Goal: Task Accomplishment & Management: Complete application form

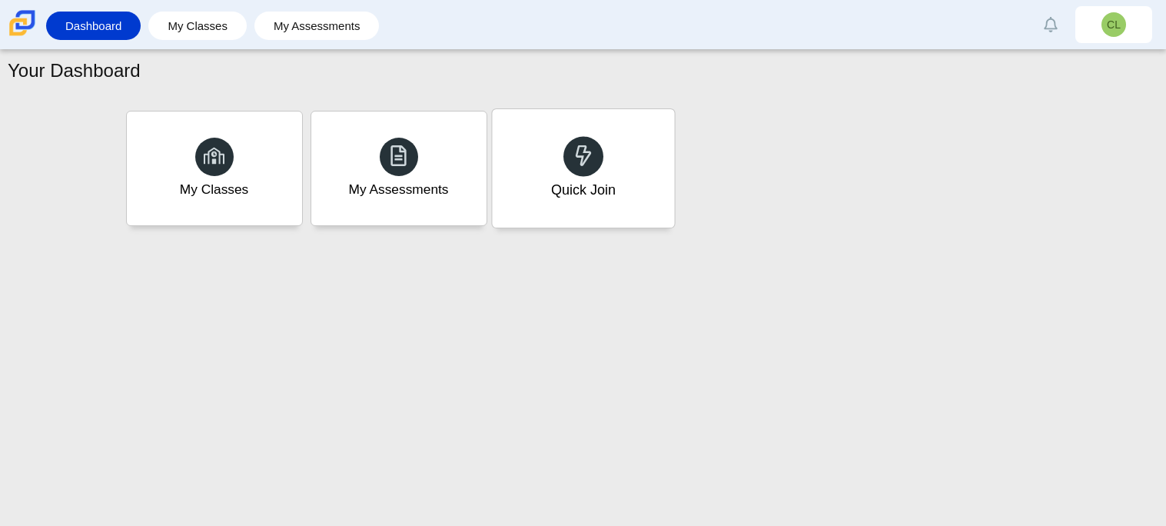
click at [627, 169] on div "Quick Join" at bounding box center [583, 168] width 182 height 118
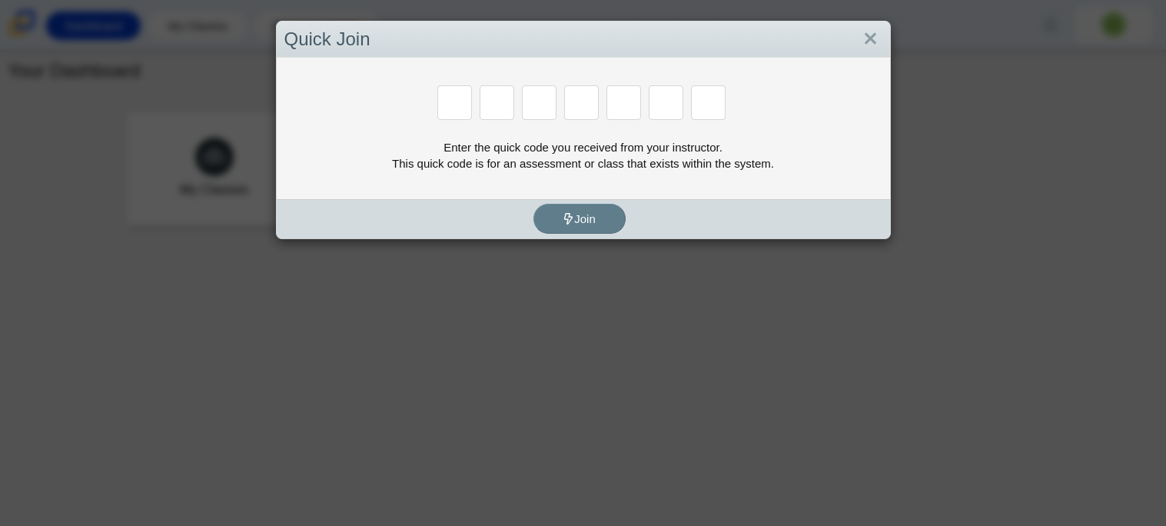
click at [590, 104] on input "Enter Access Code Digit 4" at bounding box center [581, 102] width 35 height 35
click at [465, 136] on div "Enter the quick code you received from your instructor. This quick code is for …" at bounding box center [583, 128] width 613 height 141
click at [453, 114] on input "Enter Access Code Digit 1" at bounding box center [454, 102] width 35 height 35
type input "M"
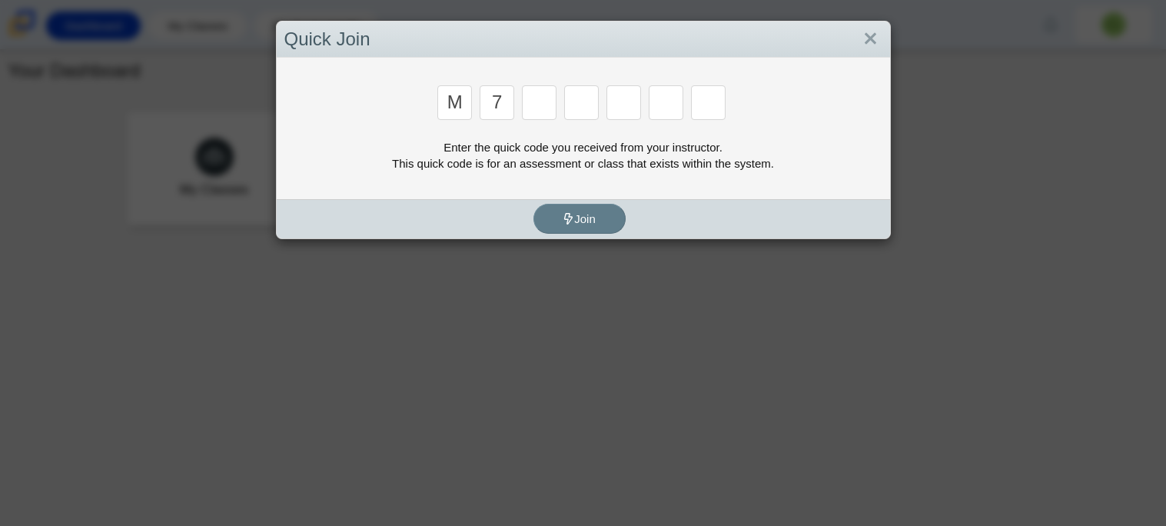
type input "7"
type input "e"
type input "3"
type input "e"
type input "v"
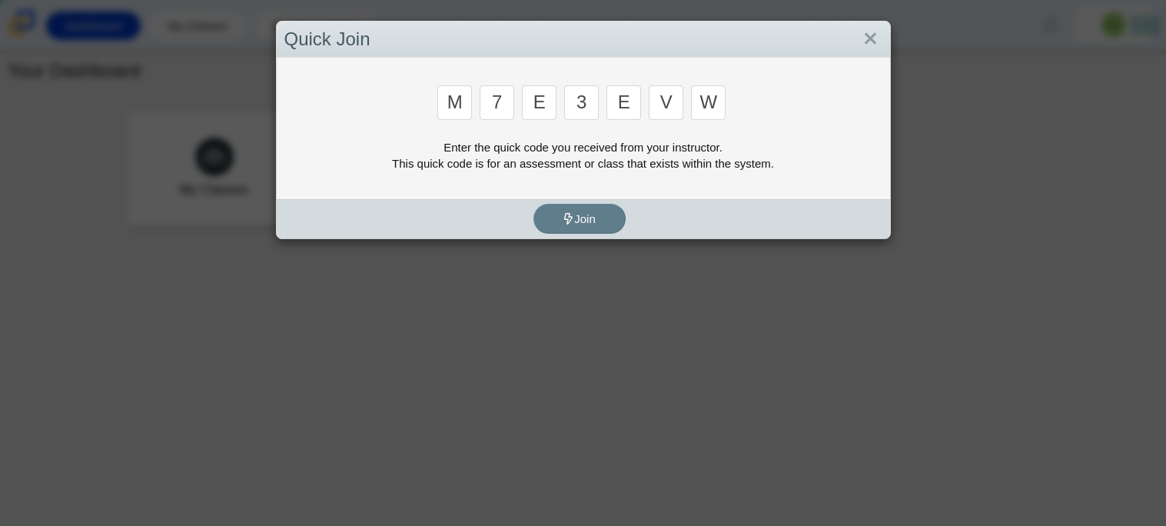
type input "w"
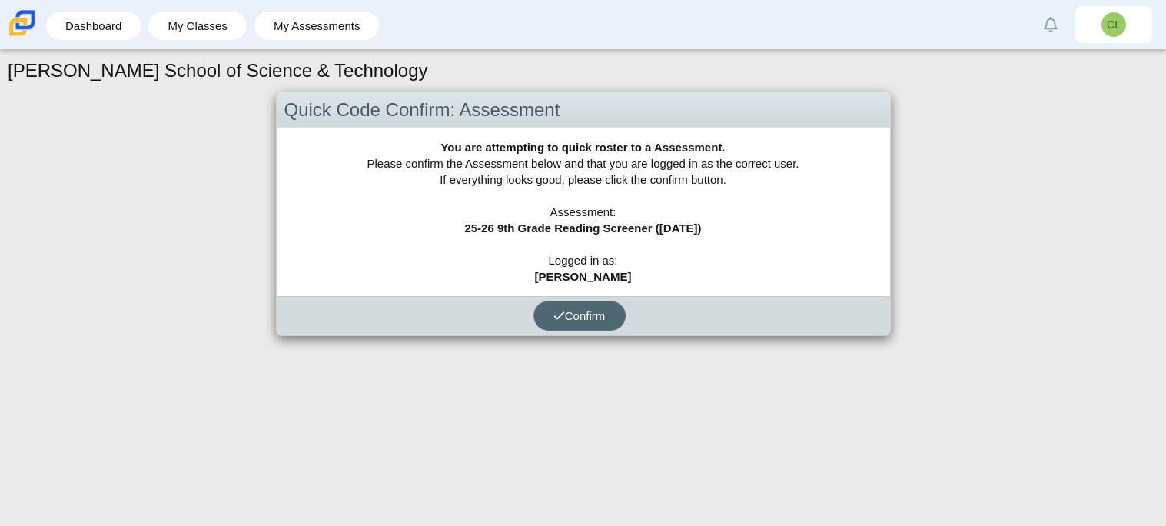
click at [586, 317] on span "Confirm" at bounding box center [579, 315] width 52 height 13
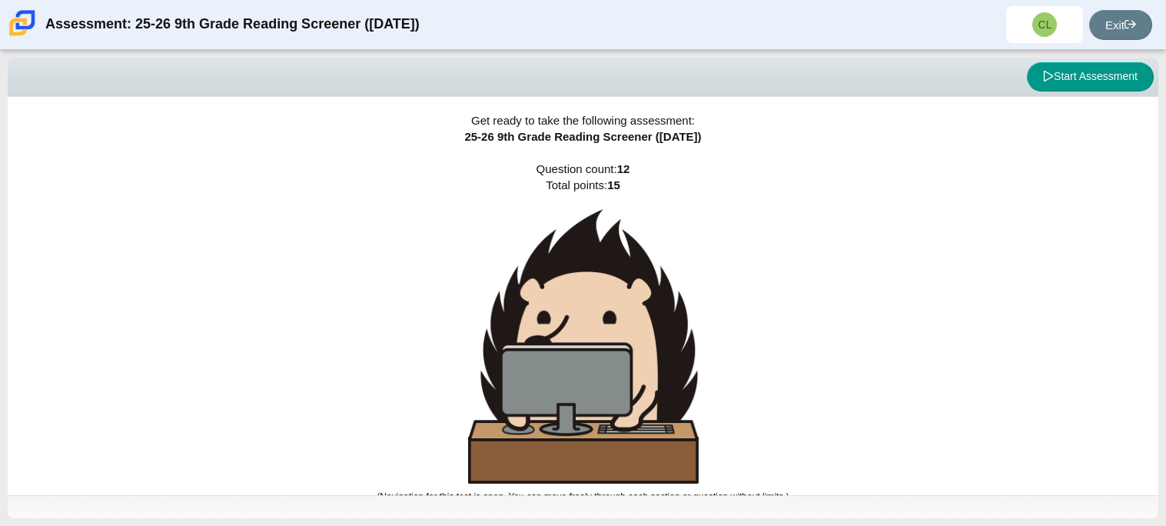
scroll to position [9, 0]
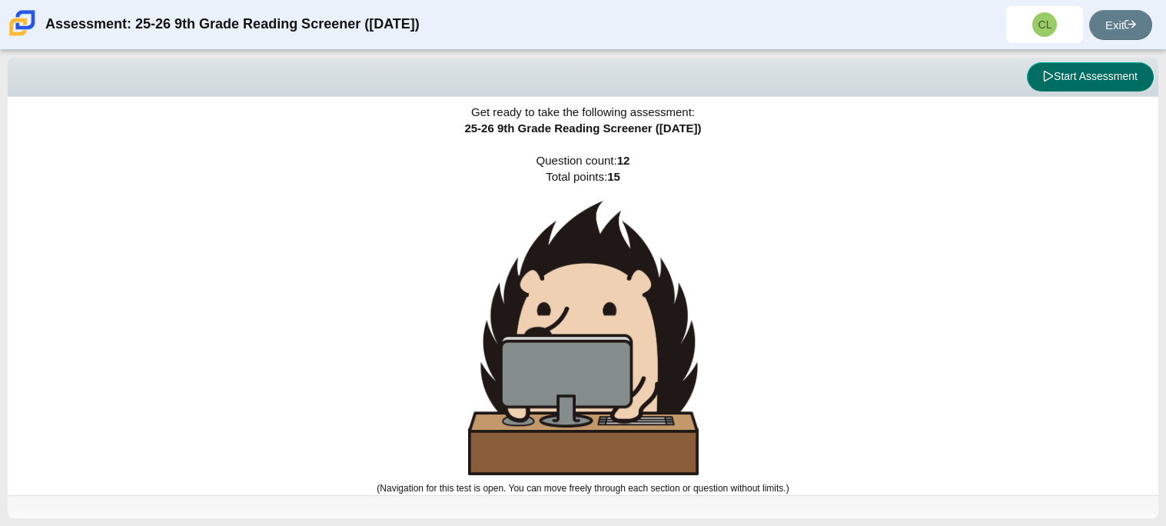
click at [1077, 83] on button "Start Assessment" at bounding box center [1090, 76] width 127 height 29
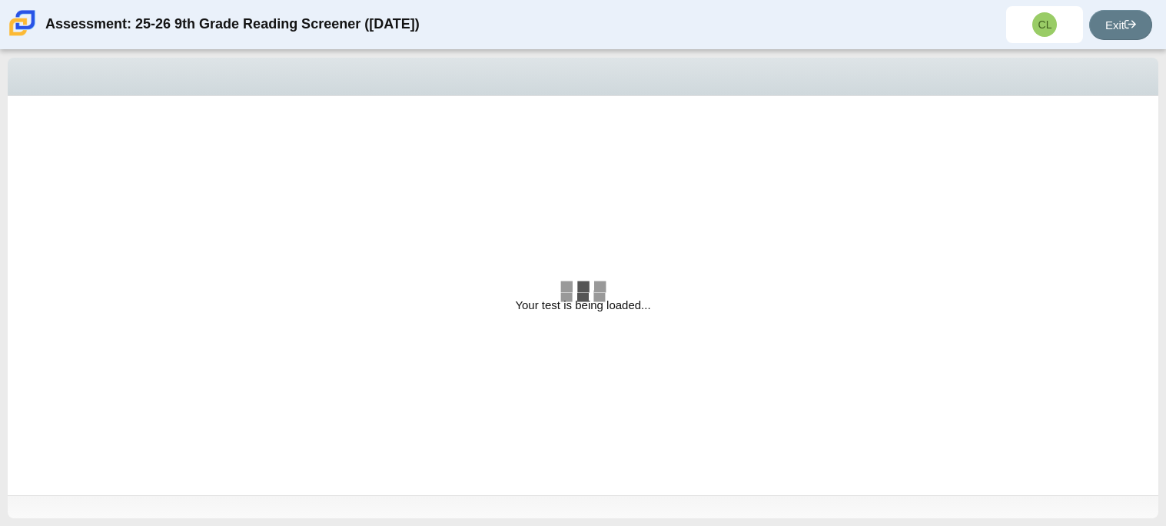
select select "ccc5b315-3c7c-471c-bf90-f22c8299c798"
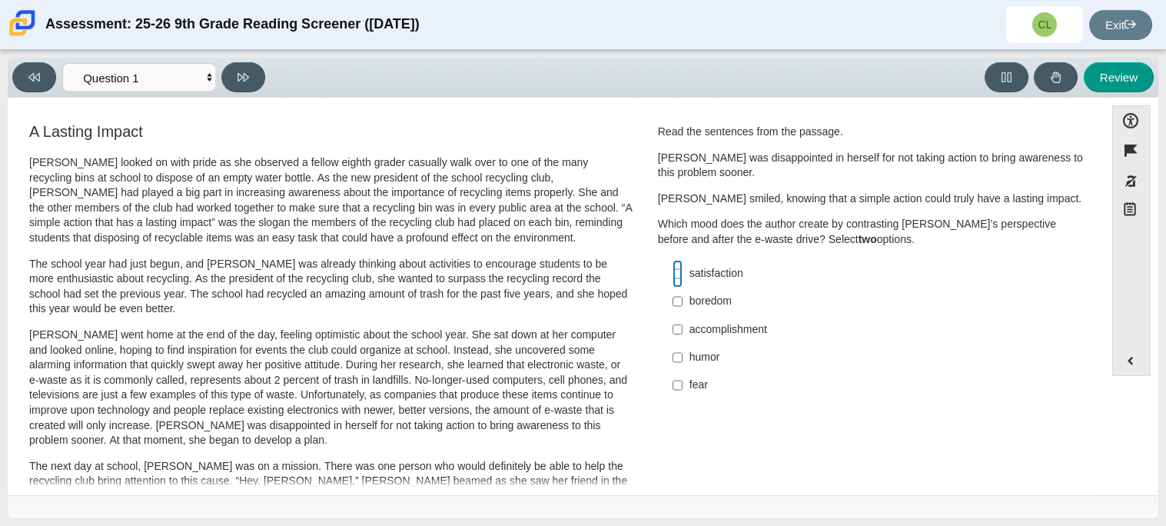
click at [672, 280] on input "satisfaction satisfaction" at bounding box center [677, 274] width 10 height 28
checkbox input "true"
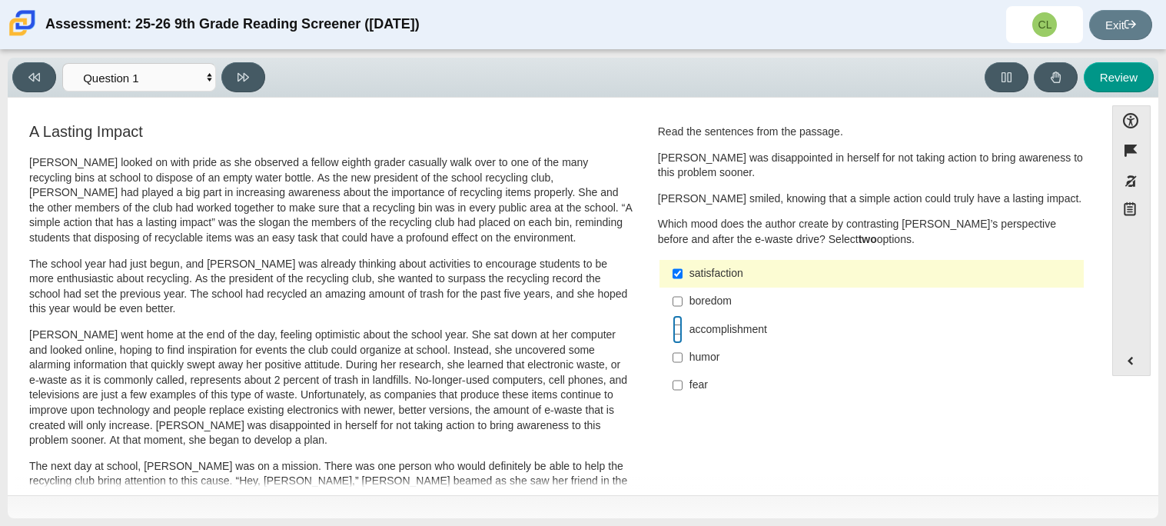
click at [672, 327] on input "accomplishment accomplishment" at bounding box center [677, 329] width 10 height 28
checkbox input "true"
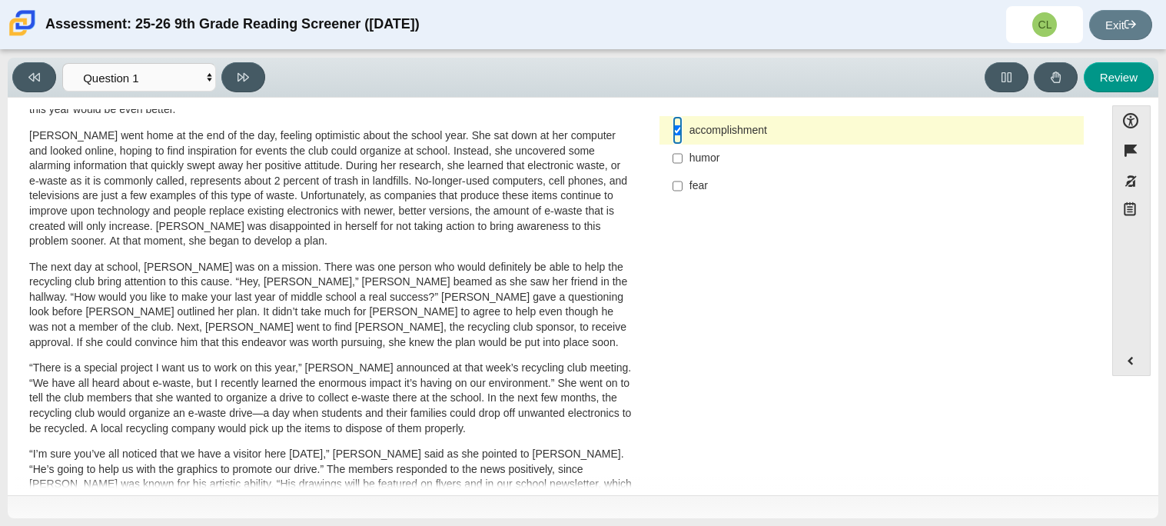
scroll to position [153, 0]
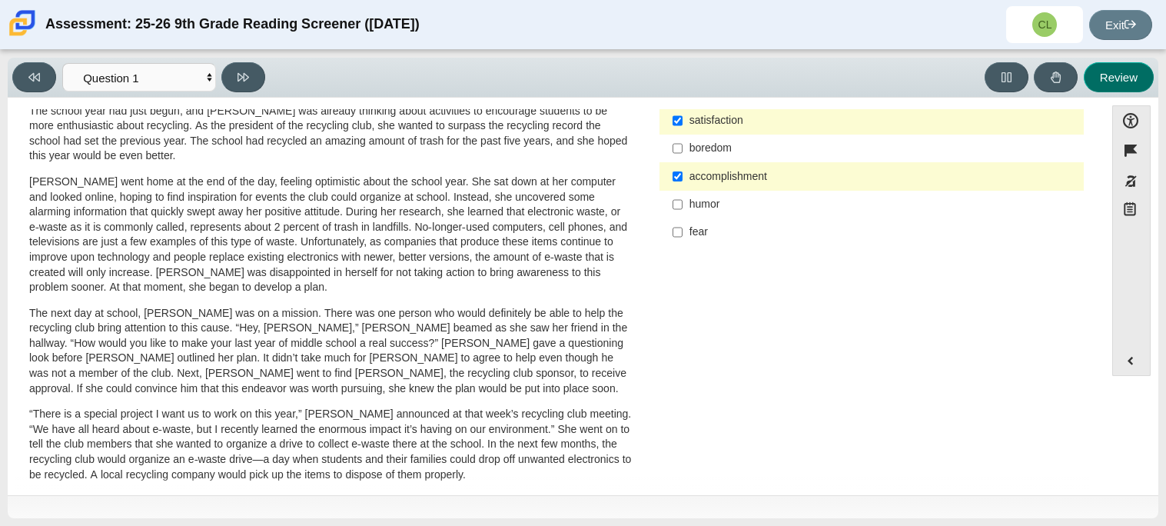
click at [1113, 75] on button "Review" at bounding box center [1119, 77] width 70 height 30
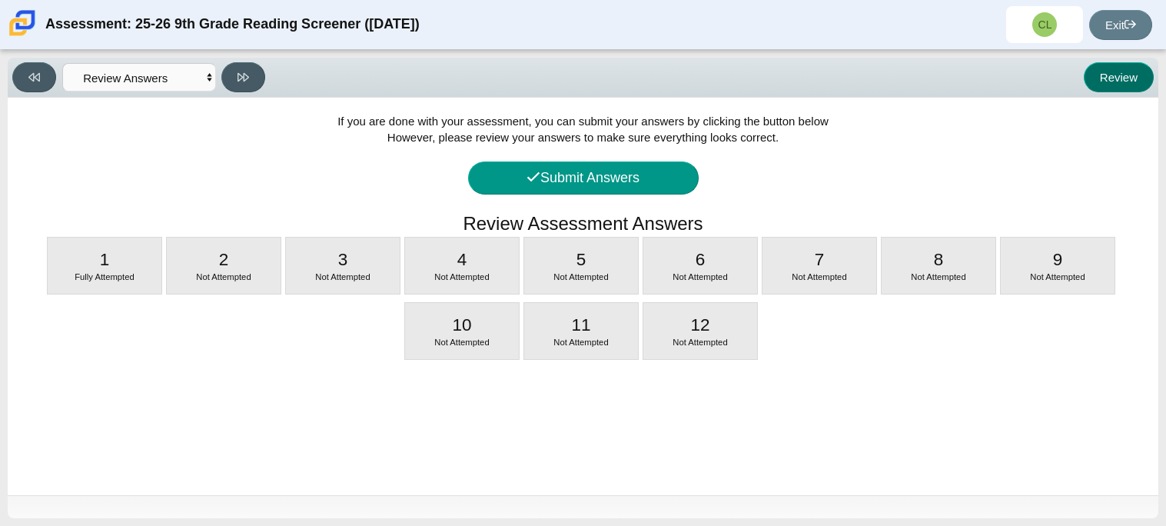
click at [1133, 72] on button "Review" at bounding box center [1119, 77] width 70 height 30
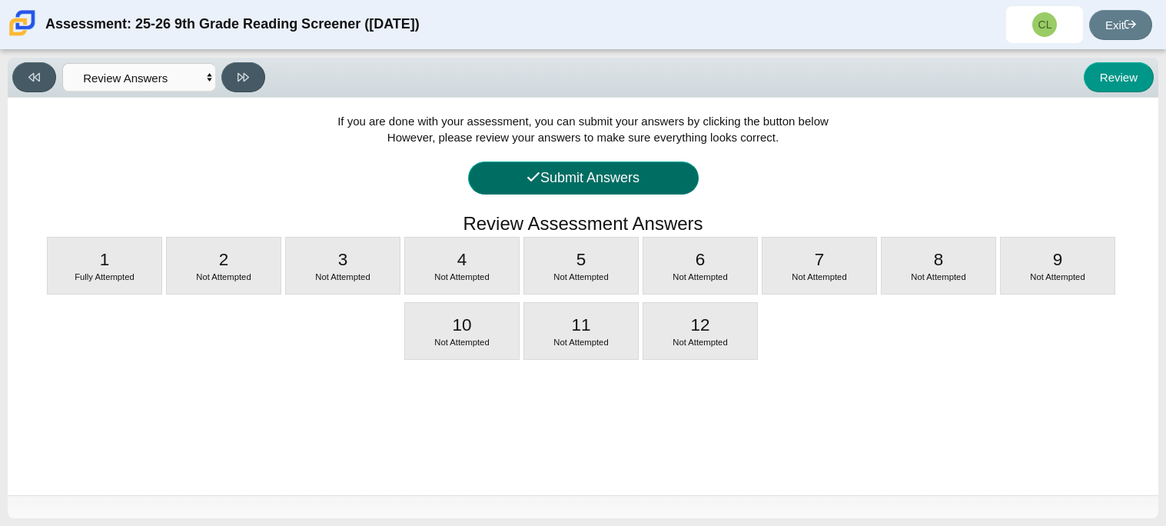
click at [652, 182] on button "Submit Answers" at bounding box center [583, 177] width 231 height 33
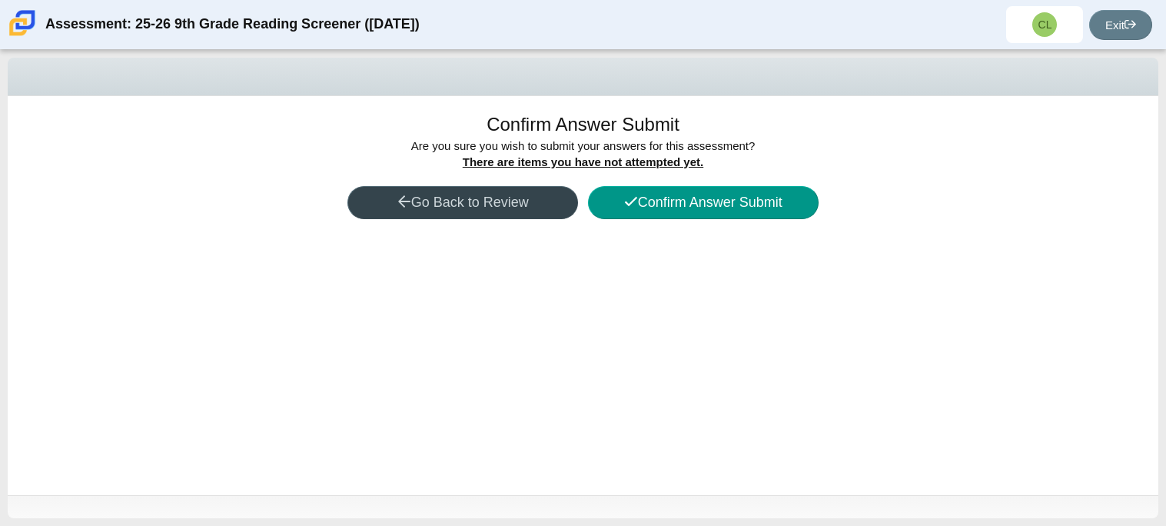
click at [511, 208] on button "Go Back to Review" at bounding box center [462, 202] width 231 height 33
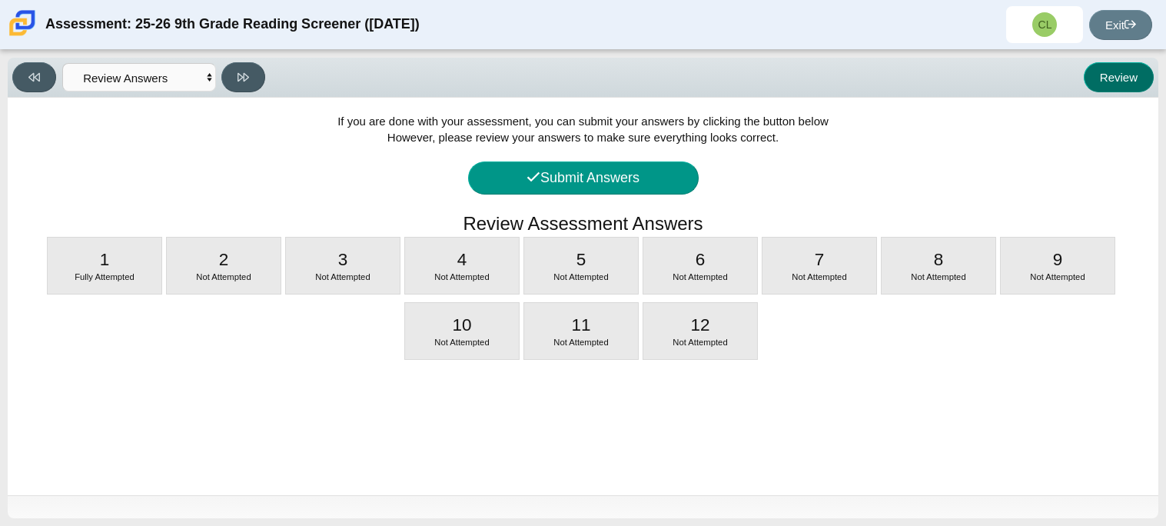
click at [1120, 82] on button "Review" at bounding box center [1119, 77] width 70 height 30
click at [53, 82] on button at bounding box center [34, 77] width 44 height 30
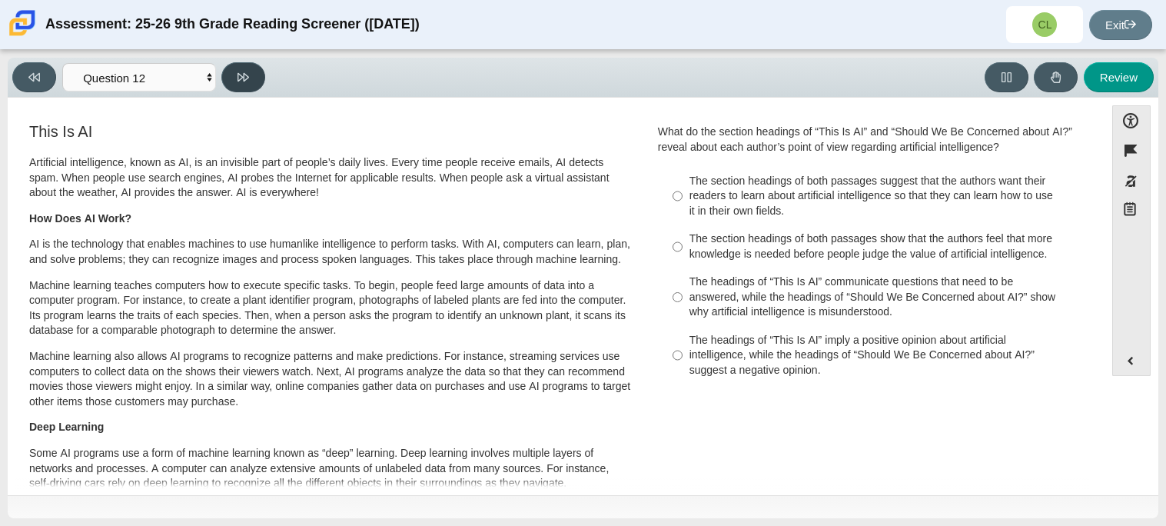
click at [227, 75] on button at bounding box center [243, 77] width 44 height 30
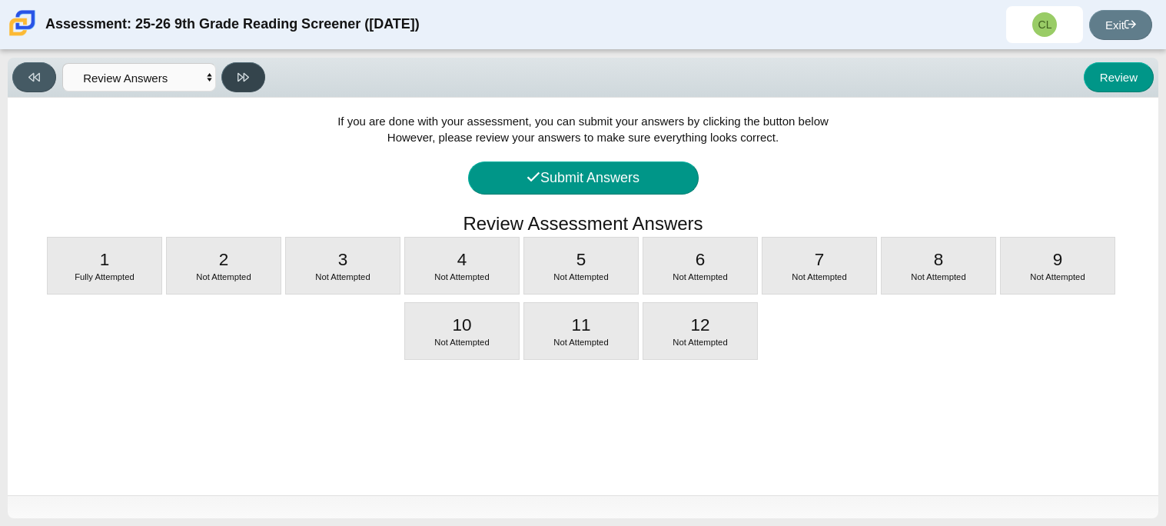
click at [258, 66] on button at bounding box center [243, 77] width 44 height 30
click at [15, 79] on button at bounding box center [34, 77] width 44 height 30
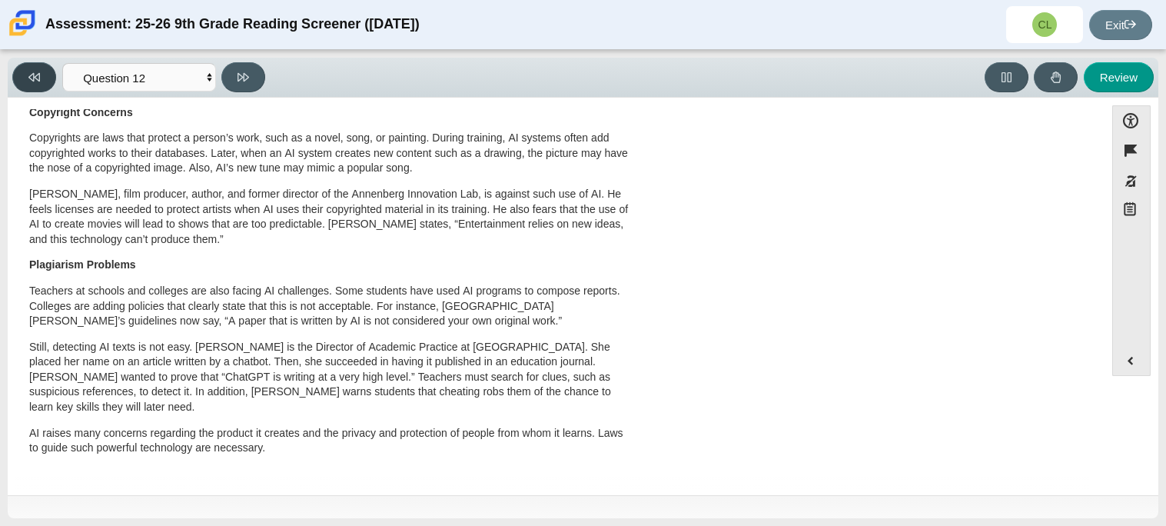
scroll to position [0, 0]
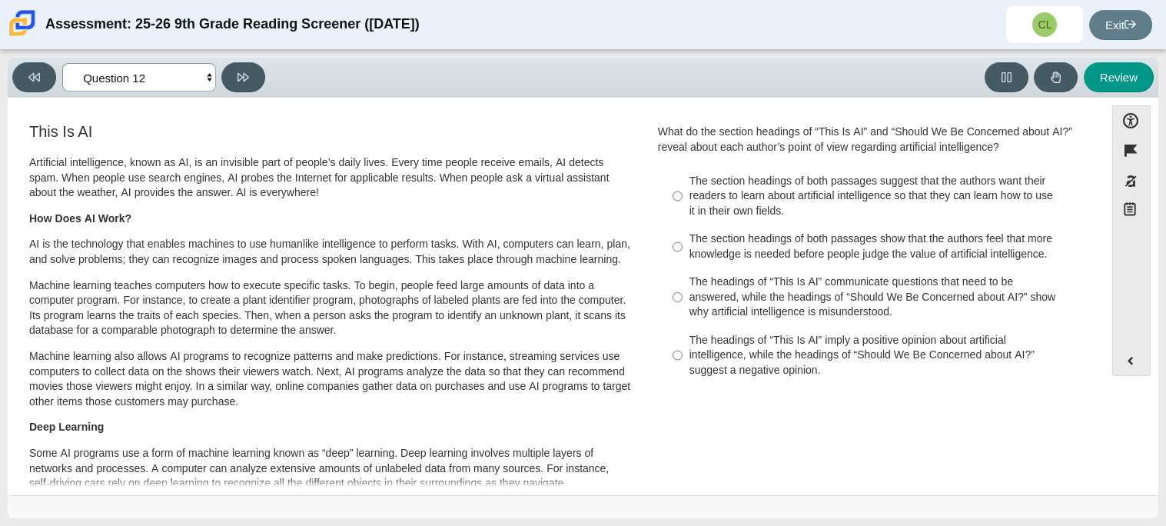
click at [212, 85] on select "Questions Question 1 Question 2 Question 3 Question 4 Question 5 Question 6 Que…" at bounding box center [139, 77] width 154 height 28
click at [62, 63] on select "Questions Question 1 Question 2 Question 3 Question 4 Question 5 Question 6 Que…" at bounding box center [139, 77] width 154 height 28
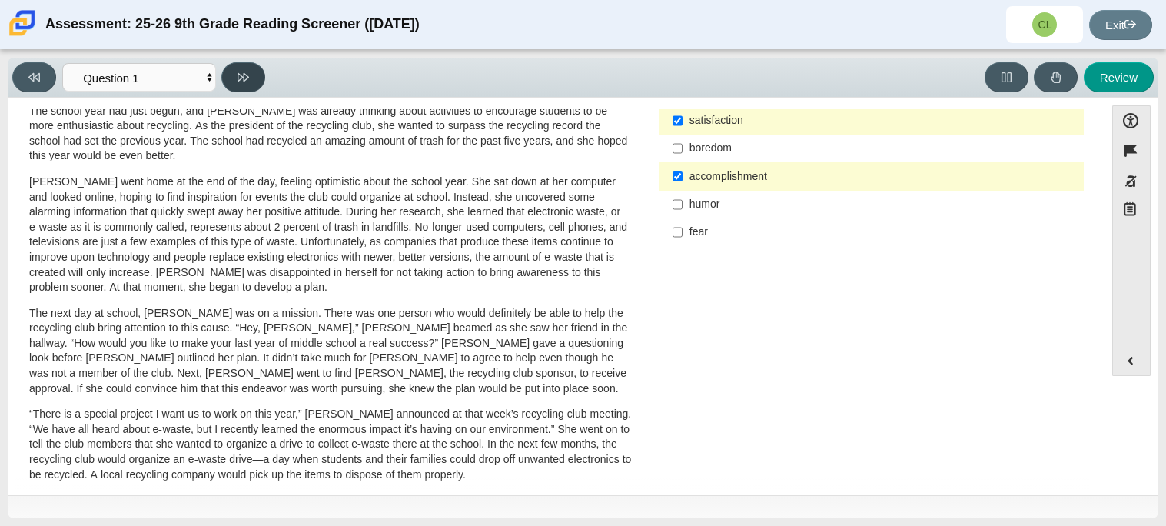
click at [248, 68] on button at bounding box center [243, 77] width 44 height 30
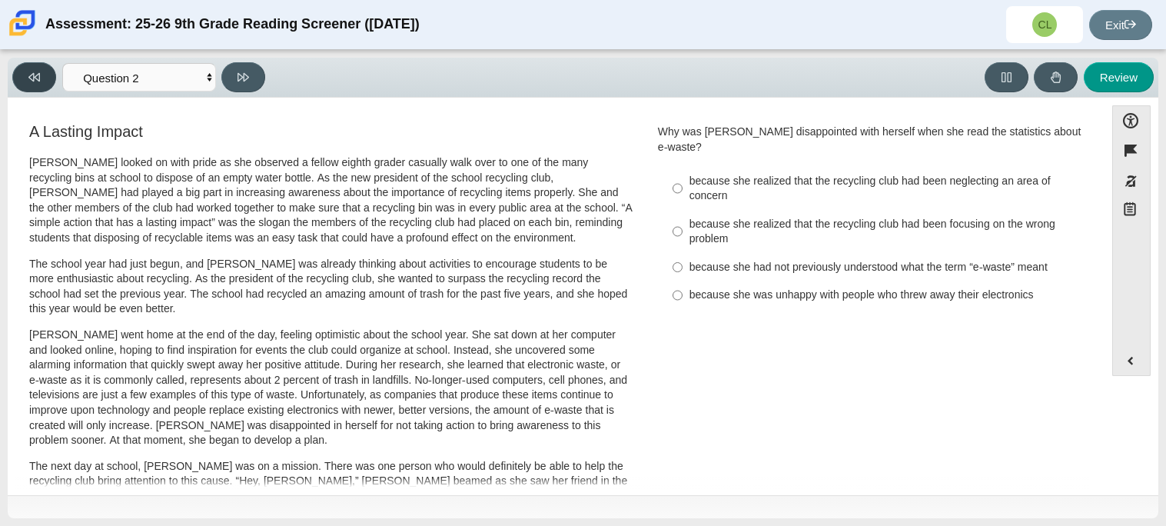
click at [44, 68] on button at bounding box center [34, 77] width 44 height 30
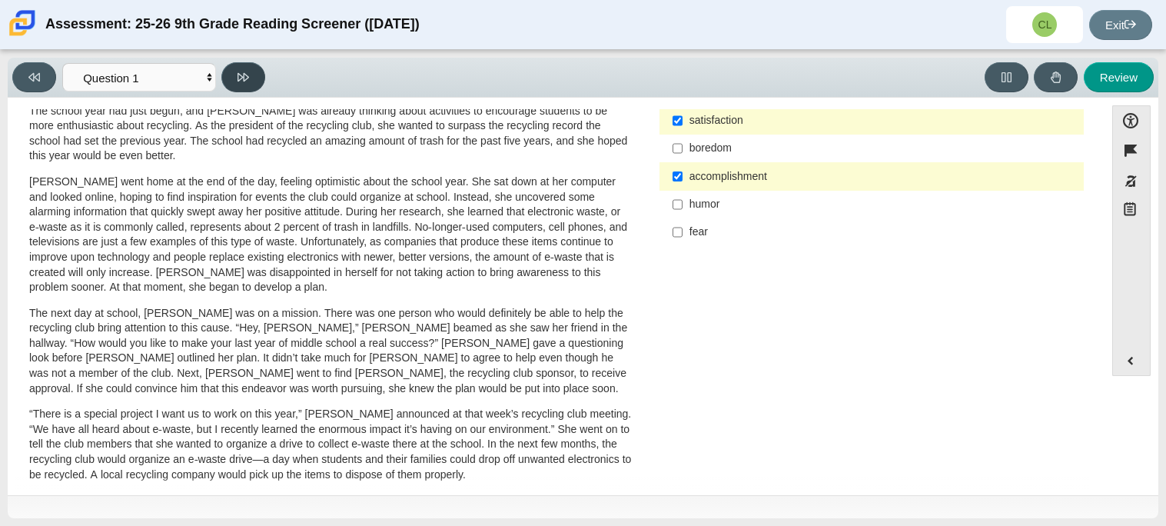
click at [251, 70] on button at bounding box center [243, 77] width 44 height 30
select select "0ff64528-ffd7-428d-b192-babfaadd44e8"
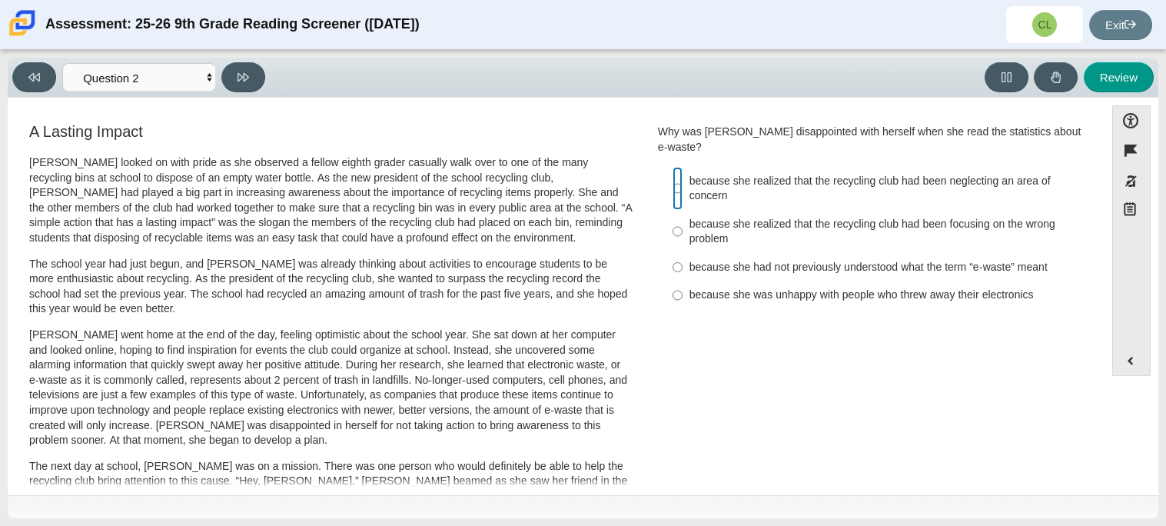
click at [674, 169] on input "because she realized that the recycling club had been neglecting an area of con…" at bounding box center [677, 188] width 10 height 43
radio input "true"
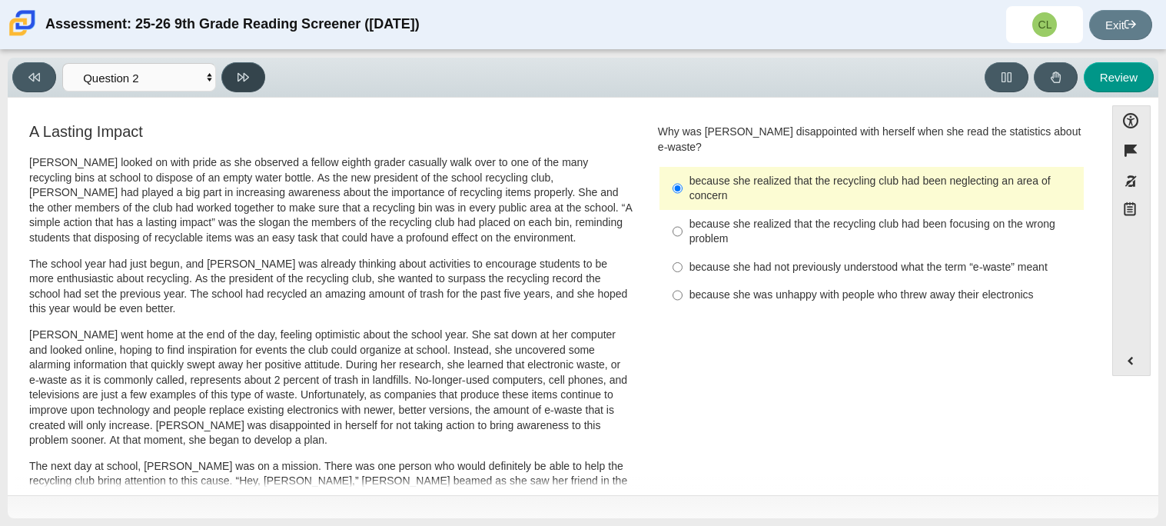
click at [235, 69] on button at bounding box center [243, 77] width 44 height 30
select select "7ce3d843-6974-4858-901c-1ff39630e843"
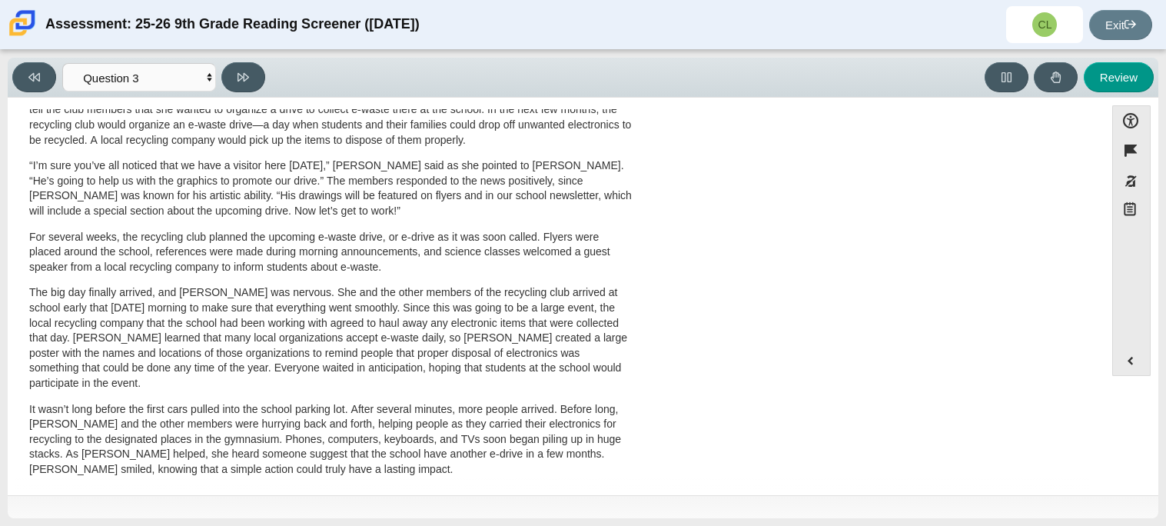
scroll to position [494, 0]
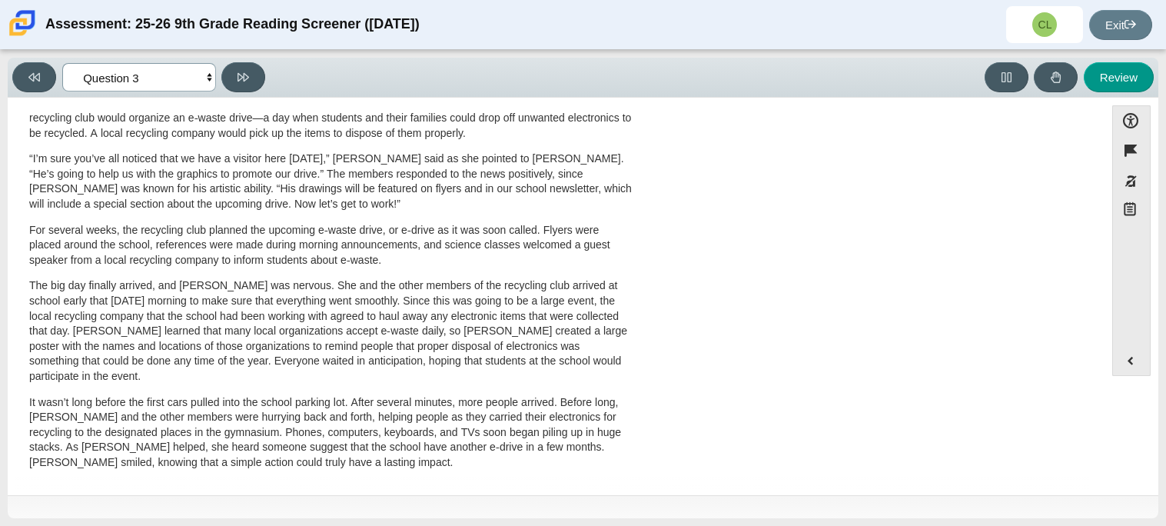
click at [210, 78] on select "Questions Question 1 Question 2 Question 3 Question 4 Question 5 Question 6 Que…" at bounding box center [139, 77] width 154 height 28
click at [207, 78] on select "Questions Question 1 Question 2 Question 3 Question 4 Question 5 Question 6 Que…" at bounding box center [139, 77] width 154 height 28
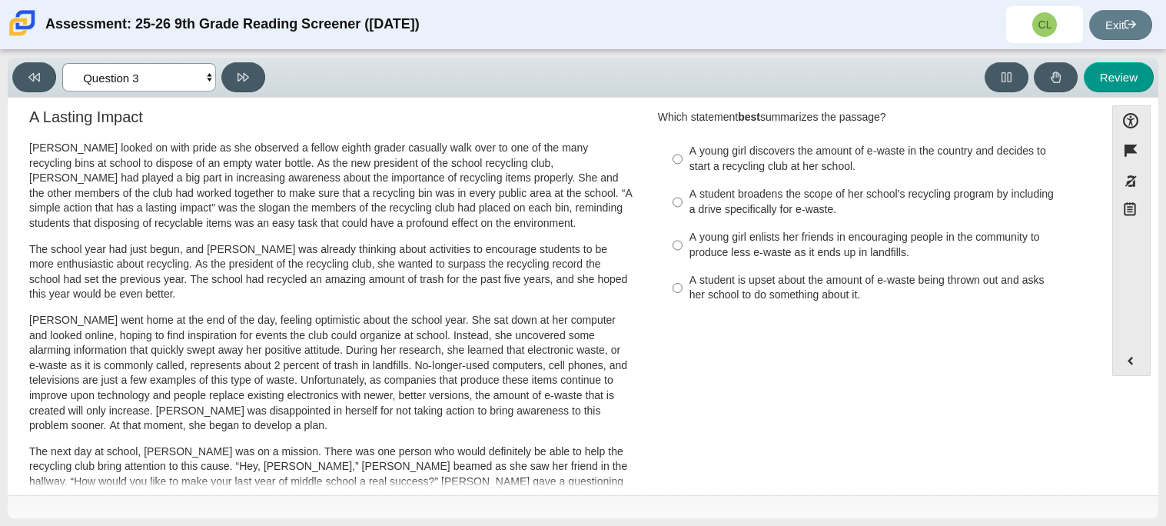
scroll to position [0, 0]
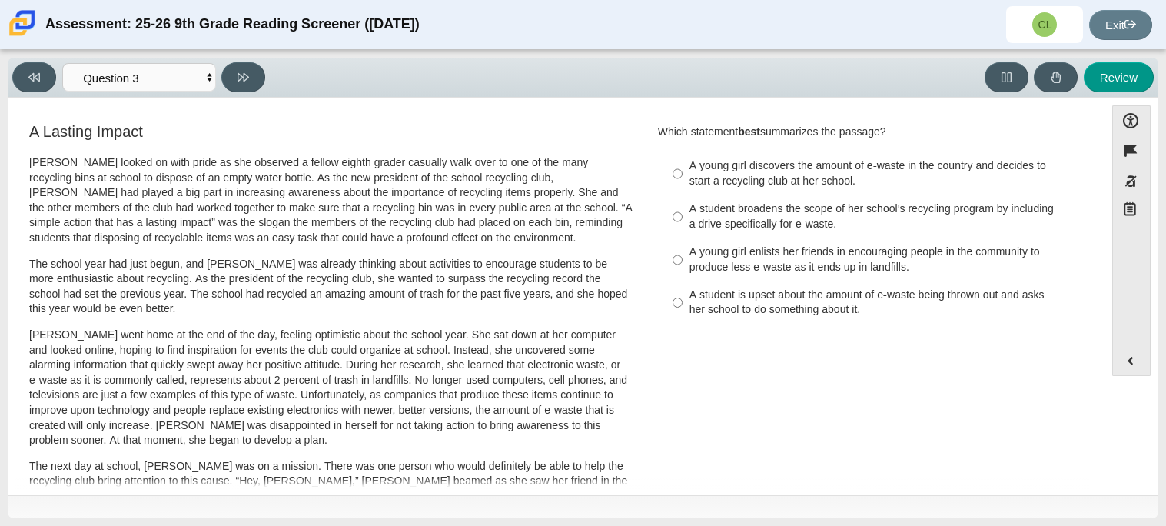
click at [765, 222] on div "A student broadens the scope of her school’s recycling program by including a d…" at bounding box center [883, 216] width 388 height 30
click at [682, 222] on input "A student broadens the scope of her school’s recycling program by including a d…" at bounding box center [677, 216] width 10 height 43
radio input "true"
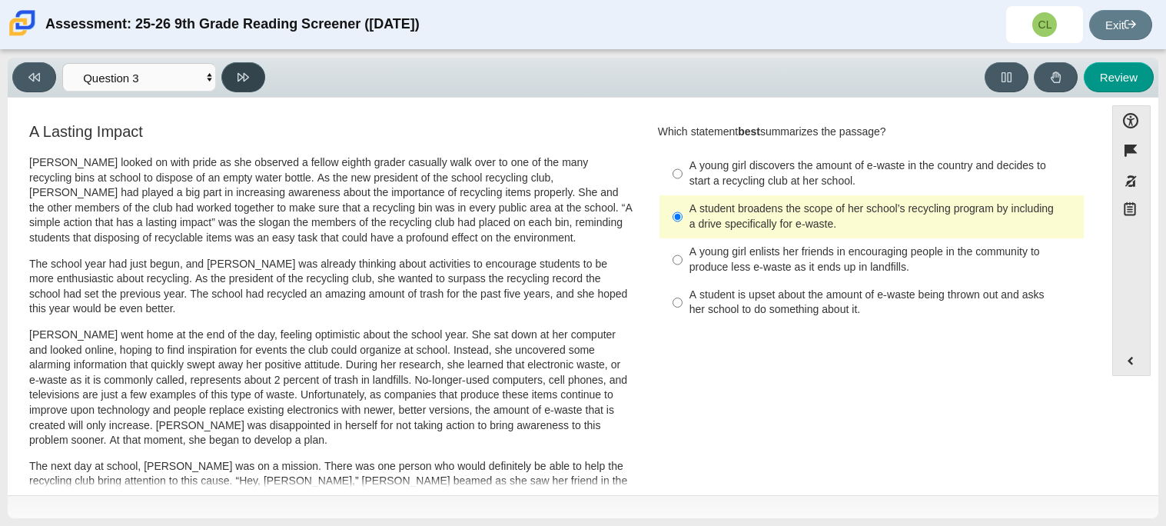
click at [253, 82] on button at bounding box center [243, 77] width 44 height 30
select select "ca9ea0f1-49c5-4bd1-83b0-472c18652b42"
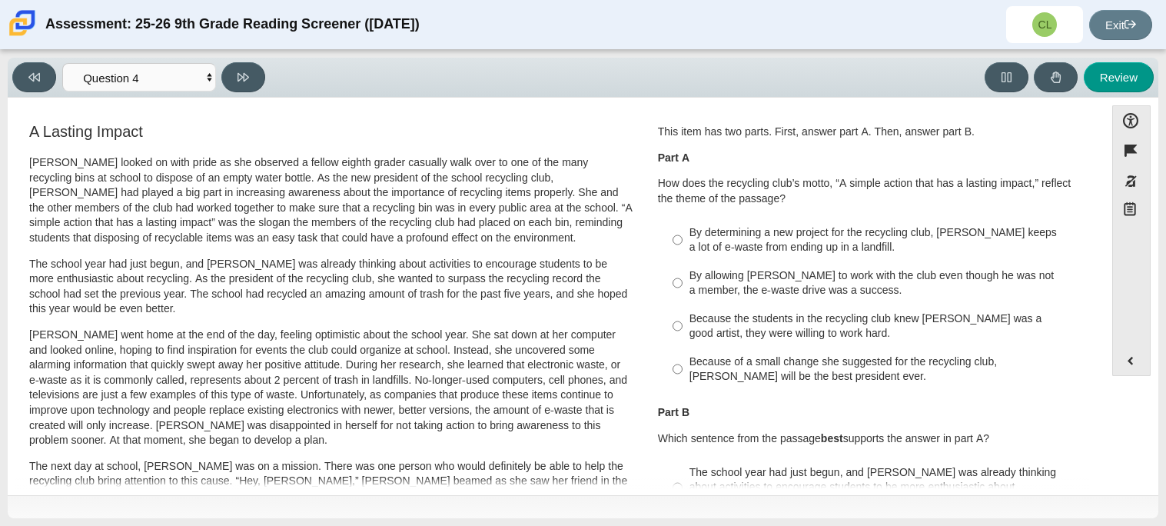
click at [841, 244] on div "By determining a new project for the recycling club, [PERSON_NAME] keeps a lot …" at bounding box center [883, 240] width 388 height 30
click at [682, 244] on input "By determining a new project for the recycling club, [PERSON_NAME] keeps a lot …" at bounding box center [677, 239] width 10 height 43
radio input "true"
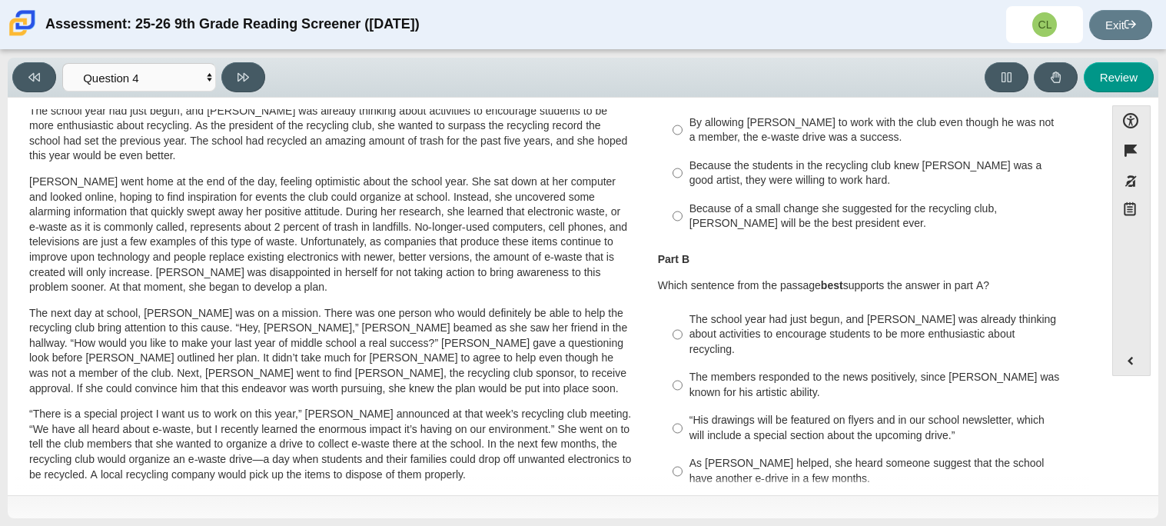
scroll to position [159, 0]
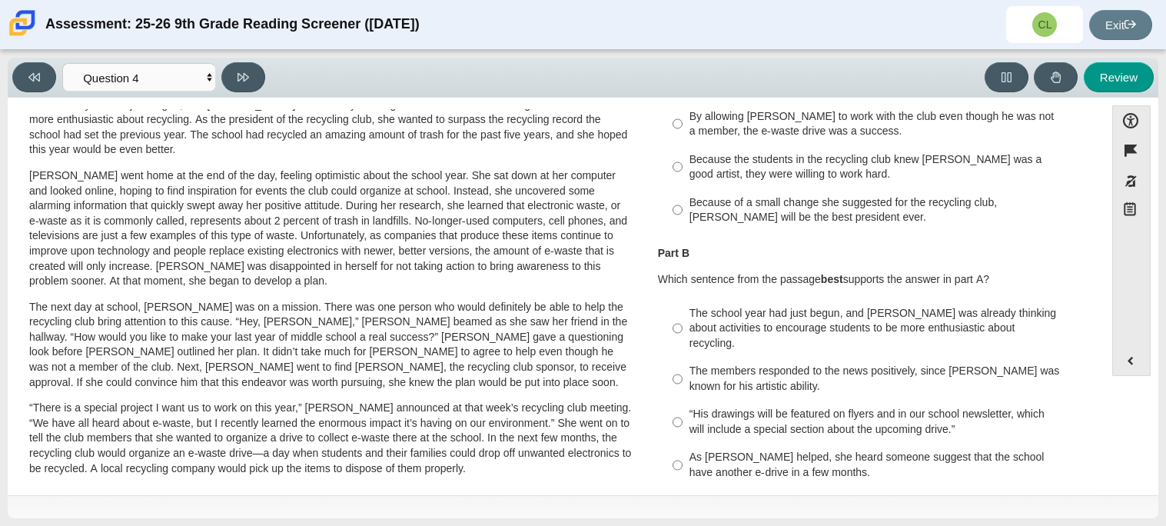
click at [972, 315] on div "The school year had just begun, and [PERSON_NAME] was already thinking about ac…" at bounding box center [883, 328] width 388 height 45
click at [682, 315] on input "The school year had just begun, and [PERSON_NAME] was already thinking about ac…" at bounding box center [677, 328] width 10 height 58
radio input "true"
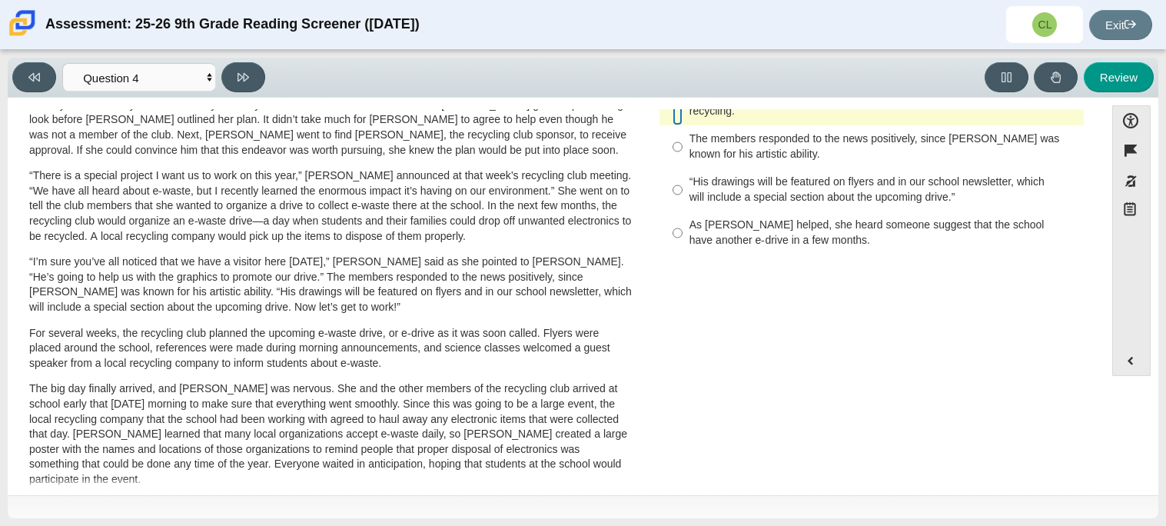
scroll to position [494, 0]
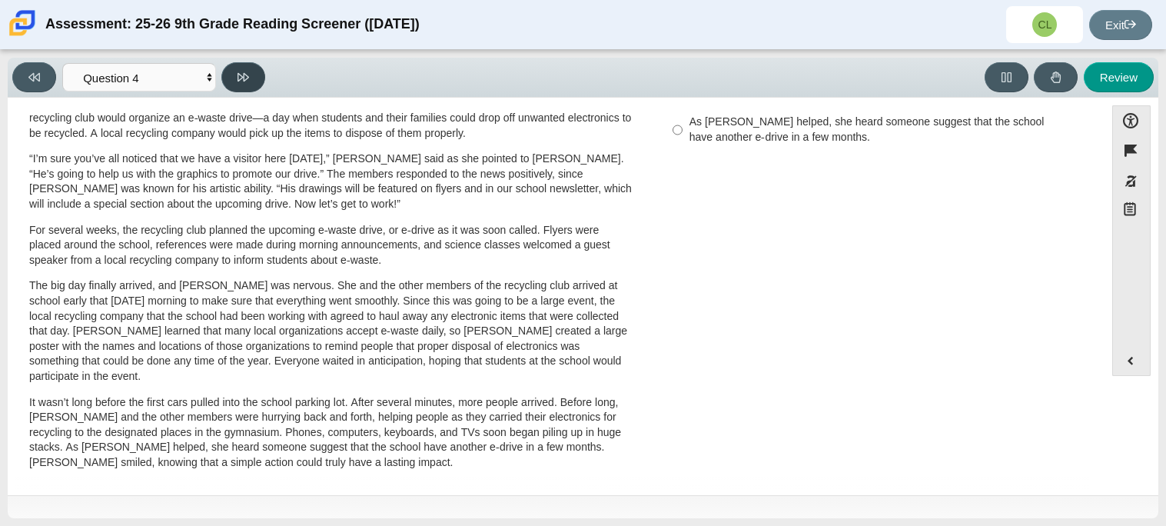
click at [244, 75] on icon at bounding box center [243, 77] width 12 height 12
select select "e41f1a79-e29f-4095-8030-a53364015bed"
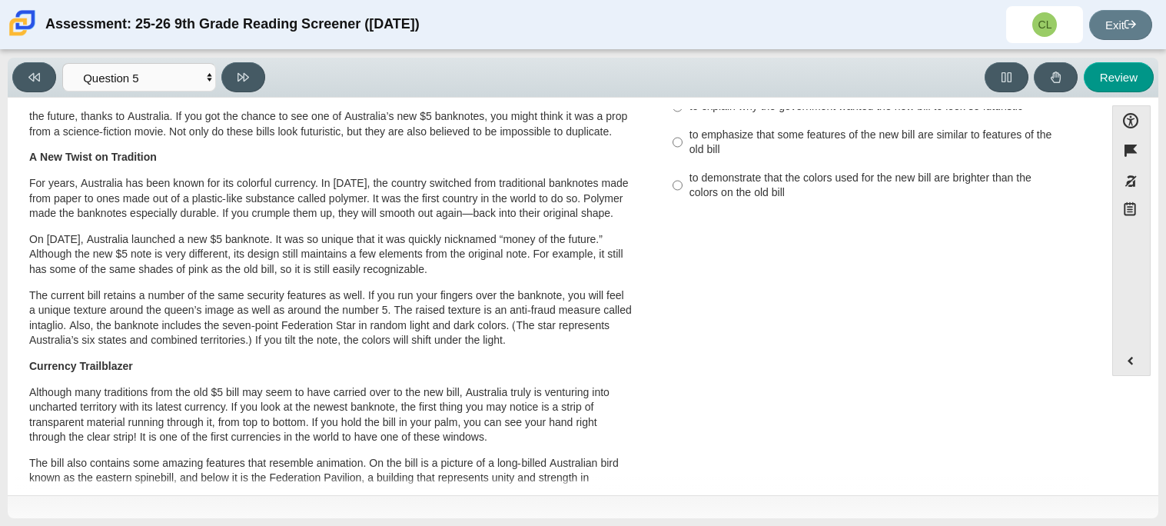
scroll to position [0, 0]
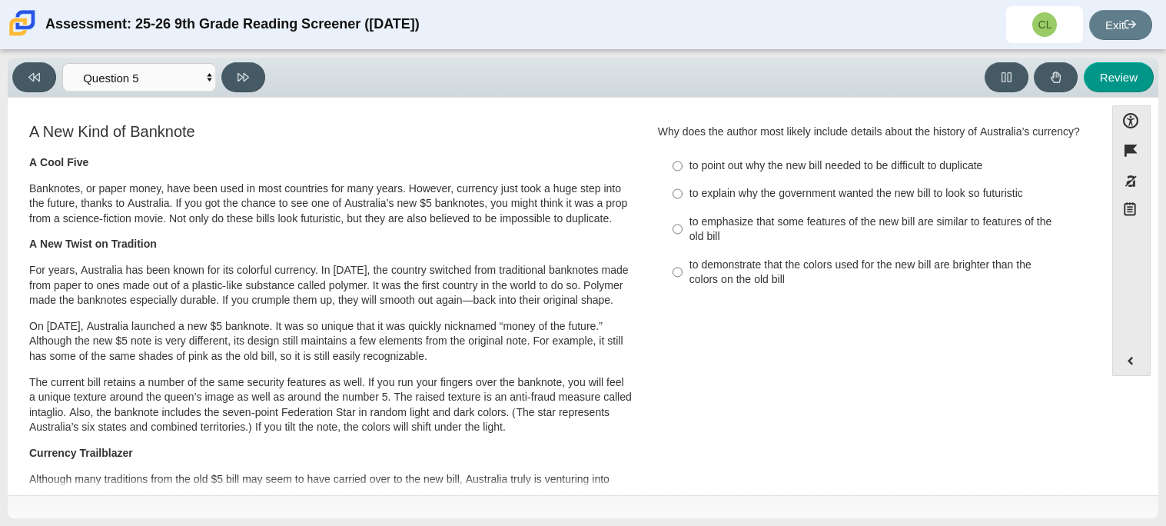
click at [681, 170] on label "to point out why the new bill needed to be difficult to duplicate to point out …" at bounding box center [873, 166] width 422 height 28
click at [681, 170] on input "to point out why the new bill needed to be difficult to duplicate to point out …" at bounding box center [677, 166] width 10 height 28
radio input "true"
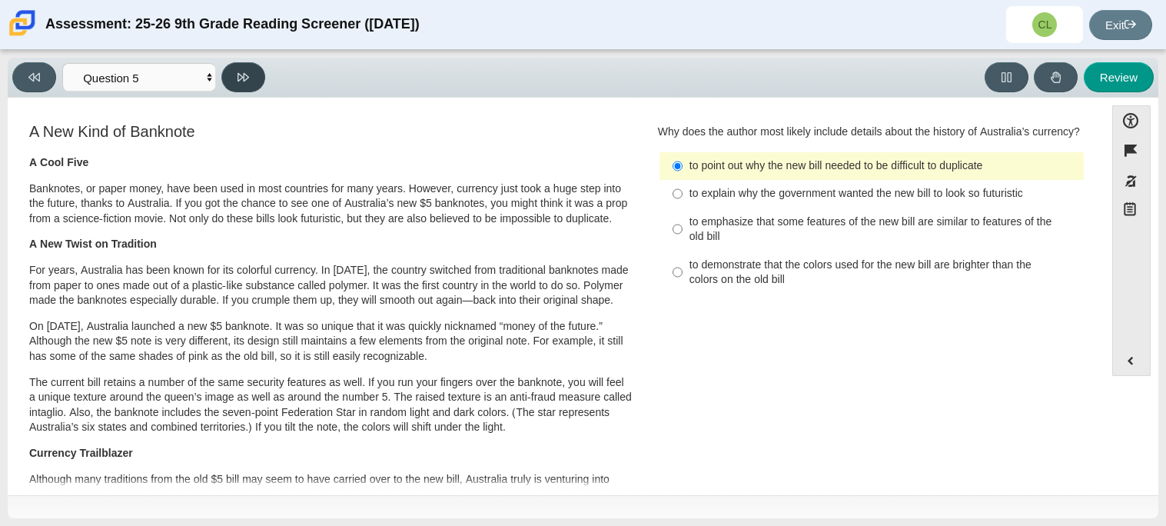
click at [252, 78] on button at bounding box center [243, 77] width 44 height 30
select select "69146e31-7b3d-4a3e-9ce6-f30c24342ae0"
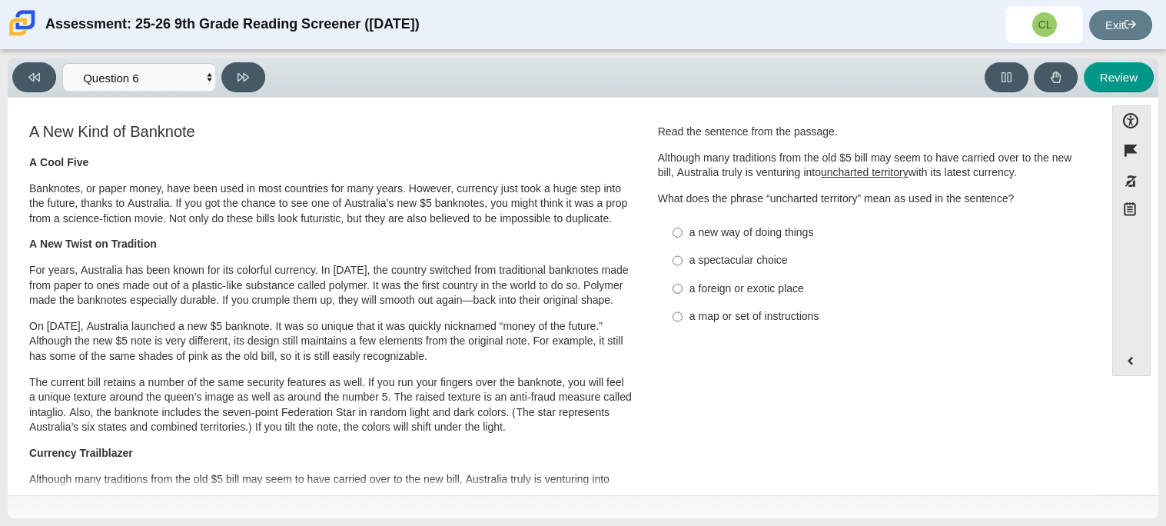
click at [749, 267] on div "a spectacular choice" at bounding box center [883, 260] width 388 height 15
click at [682, 267] on input "a spectacular choice a spectacular choice" at bounding box center [677, 261] width 10 height 28
radio input "true"
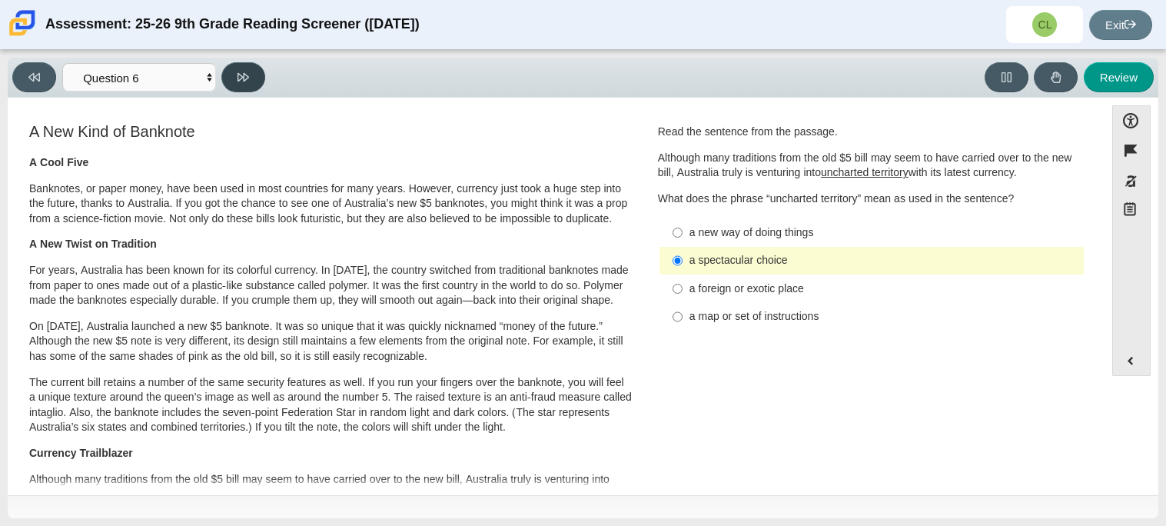
click at [243, 84] on button at bounding box center [243, 77] width 44 height 30
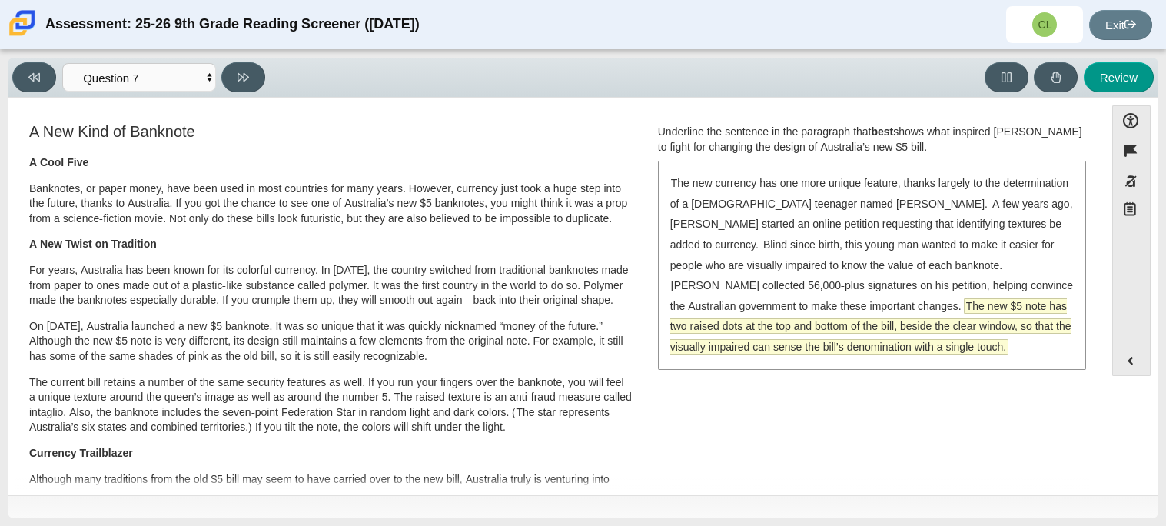
click at [970, 321] on span "The new $5 note has two raised dots at the top and bottom of the bill, beside t…" at bounding box center [870, 326] width 401 height 55
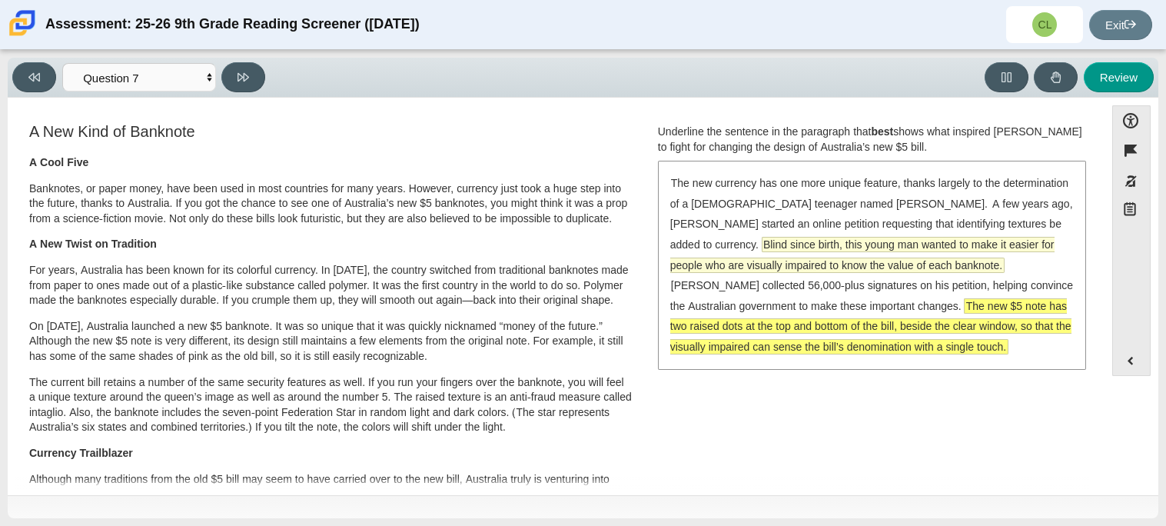
click at [904, 247] on span "Blind since birth, this young man wanted to make it easier for people who are v…" at bounding box center [862, 254] width 384 height 35
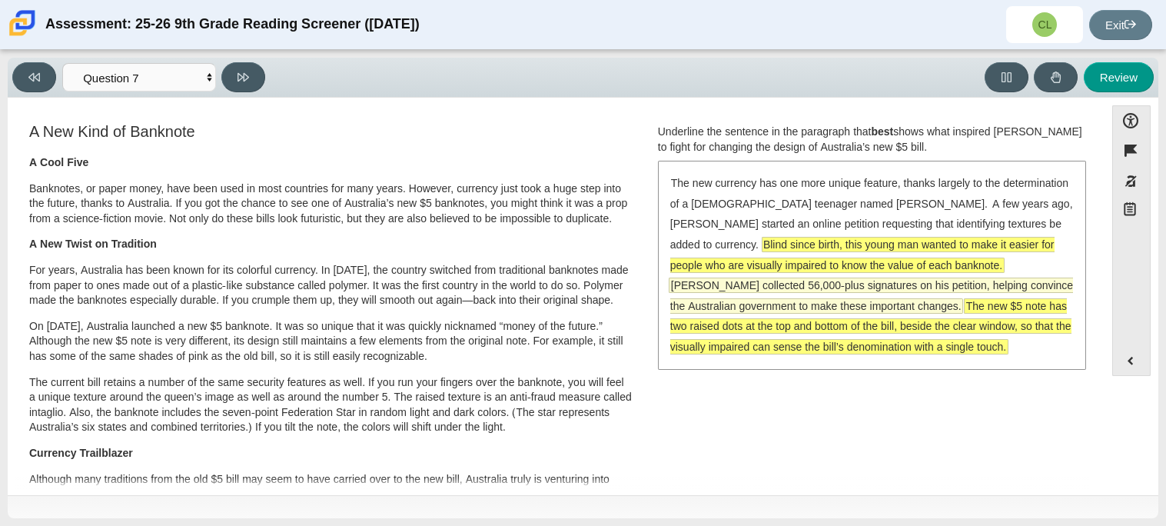
click at [868, 289] on span "[PERSON_NAME] collected 56,000-plus signatures on his petition, helping convinc…" at bounding box center [871, 295] width 403 height 35
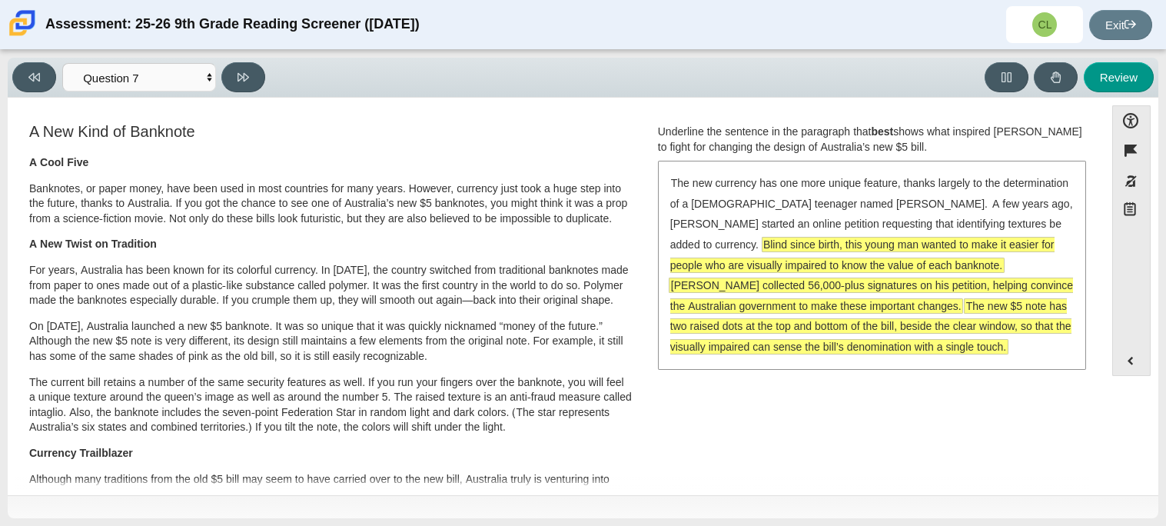
click at [878, 213] on div "The new currency has one more unique feature, thanks largely to the determinati…" at bounding box center [871, 264] width 425 height 205
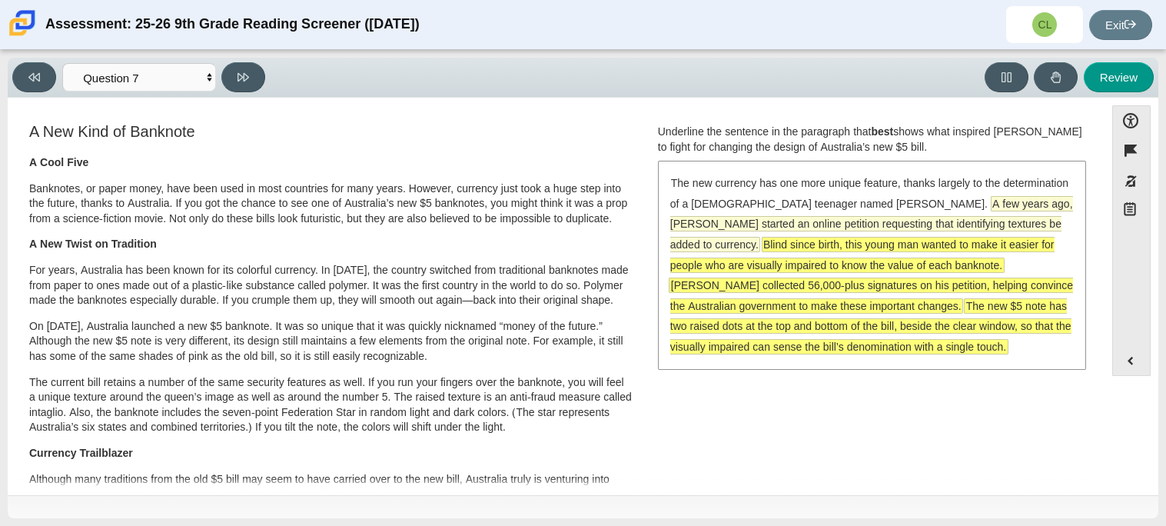
click at [891, 220] on span "A few years ago, [PERSON_NAME] started an online petition requesting that ident…" at bounding box center [871, 224] width 403 height 55
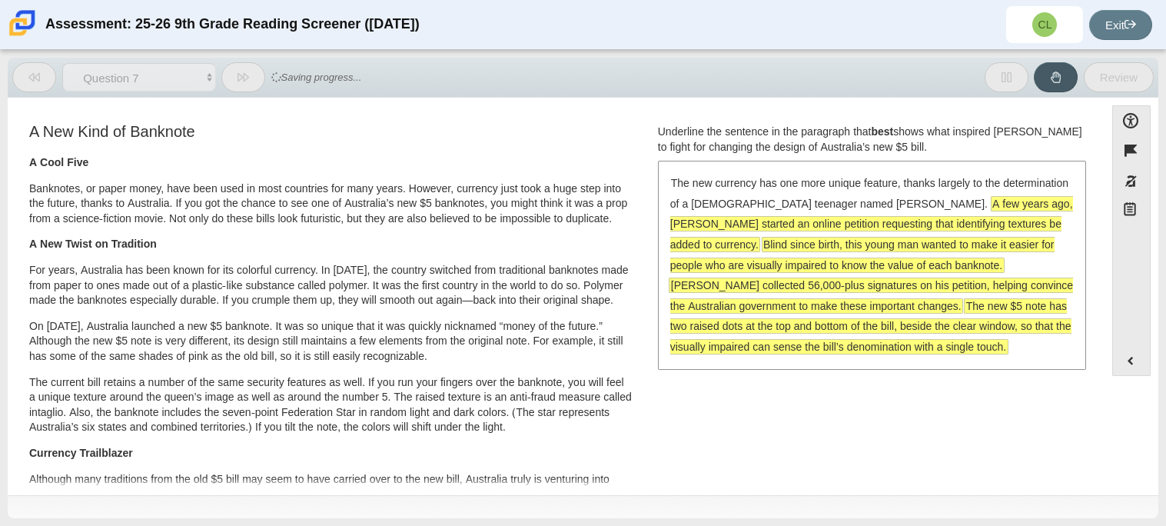
click at [884, 191] on div "The new currency has one more unique feature, thanks largely to the determinati…" at bounding box center [871, 264] width 425 height 205
click at [901, 203] on span "A few years ago, [PERSON_NAME] started an online petition requesting that ident…" at bounding box center [871, 224] width 403 height 55
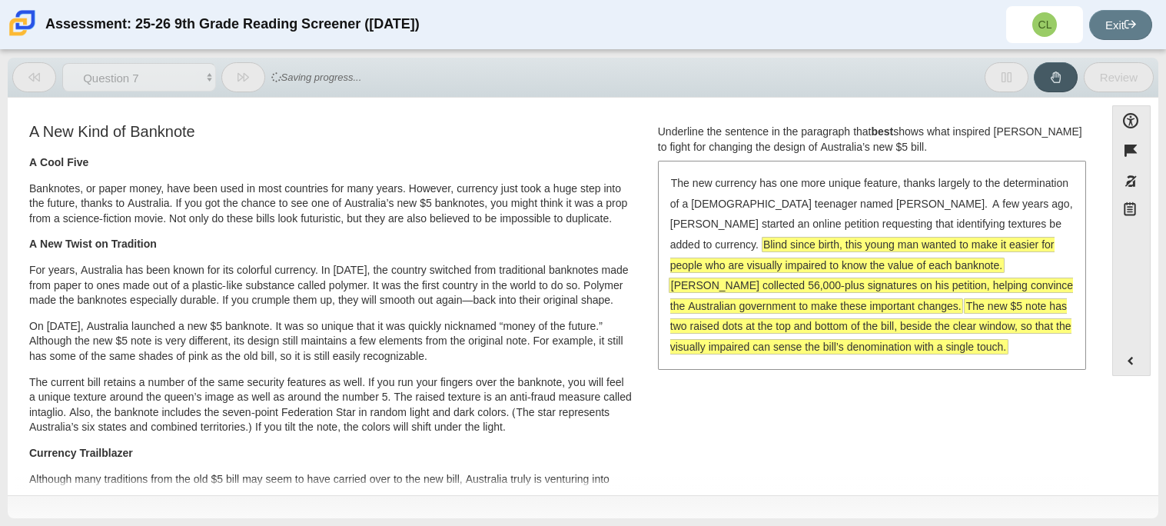
click at [908, 246] on span "Blind since birth, this young man wanted to make it easier for people who are v…" at bounding box center [862, 254] width 384 height 35
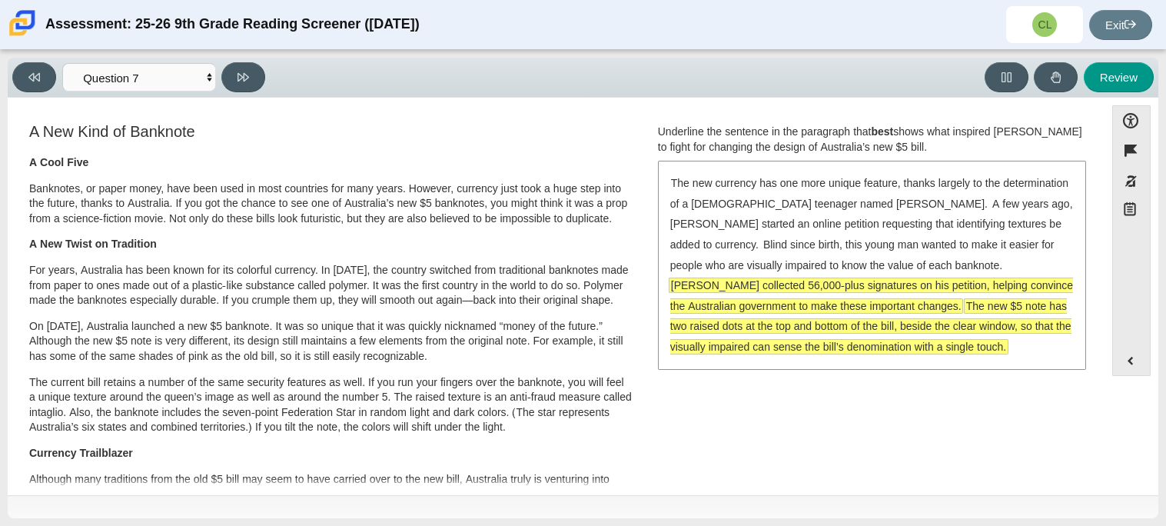
click at [916, 274] on div "The new currency has one more unique feature, thanks largely to the determinati…" at bounding box center [871, 264] width 425 height 205
click at [919, 278] on span "[PERSON_NAME] collected 56,000-plus signatures on his petition, helping convinc…" at bounding box center [871, 295] width 403 height 35
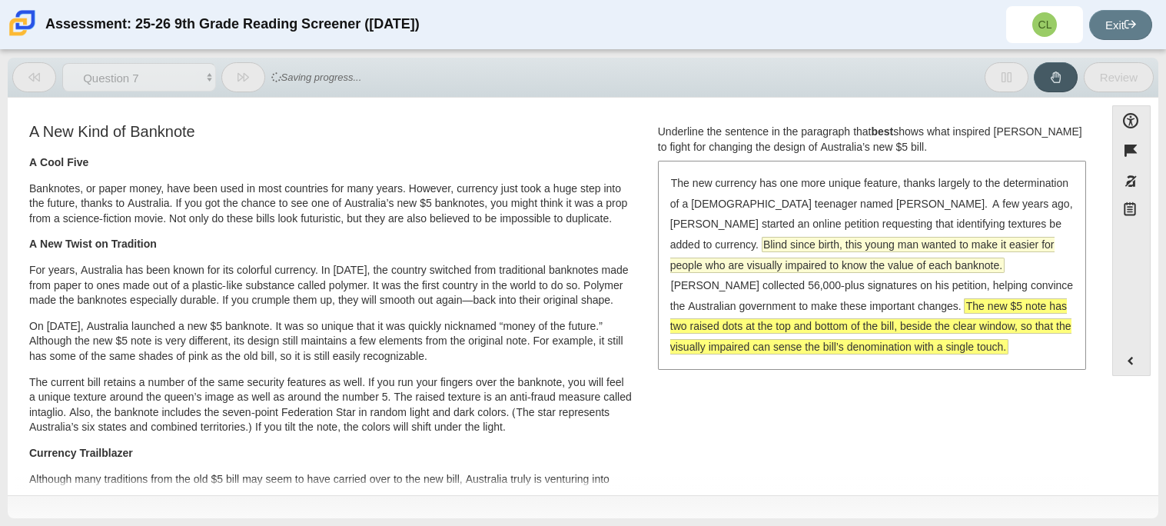
click at [941, 247] on span "Blind since birth, this young man wanted to make it easier for people who are v…" at bounding box center [862, 254] width 384 height 35
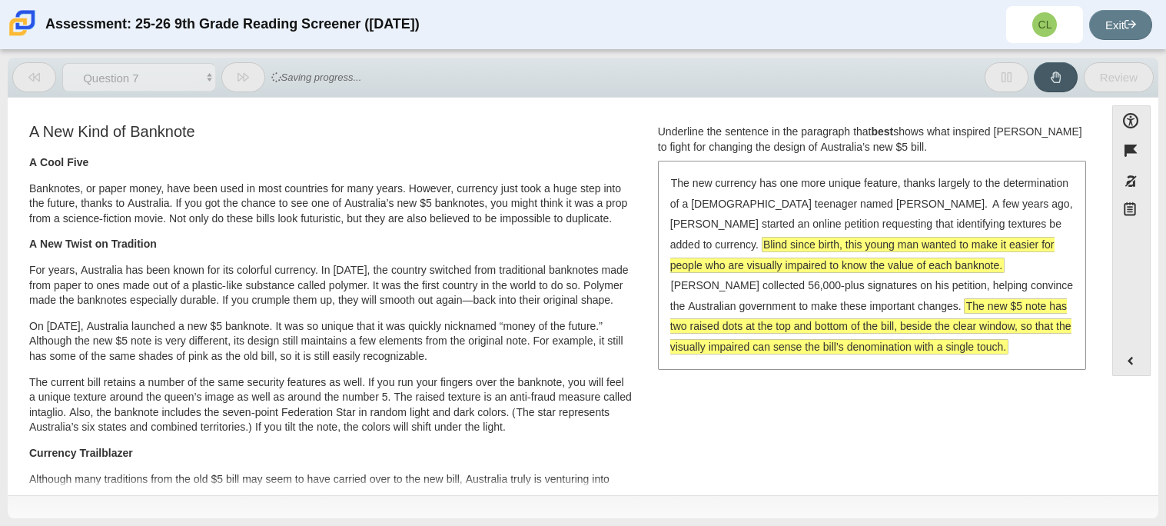
click at [830, 303] on span "The new $5 note has two raised dots at the top and bottom of the bill, beside t…" at bounding box center [870, 326] width 401 height 55
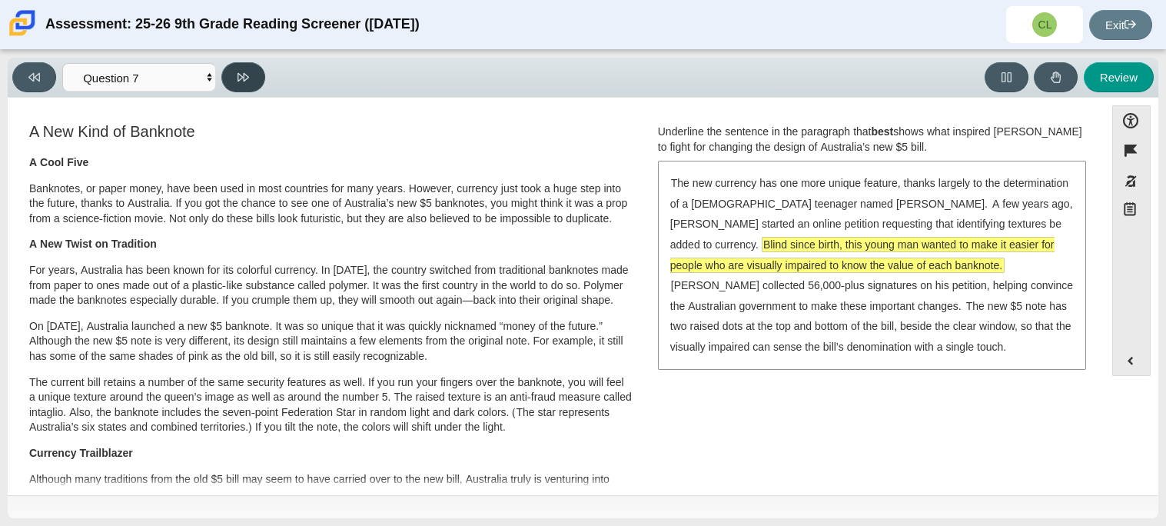
click at [241, 65] on button at bounding box center [243, 77] width 44 height 30
select select "ea8338c2-a6a3-418e-a305-2b963b54a290"
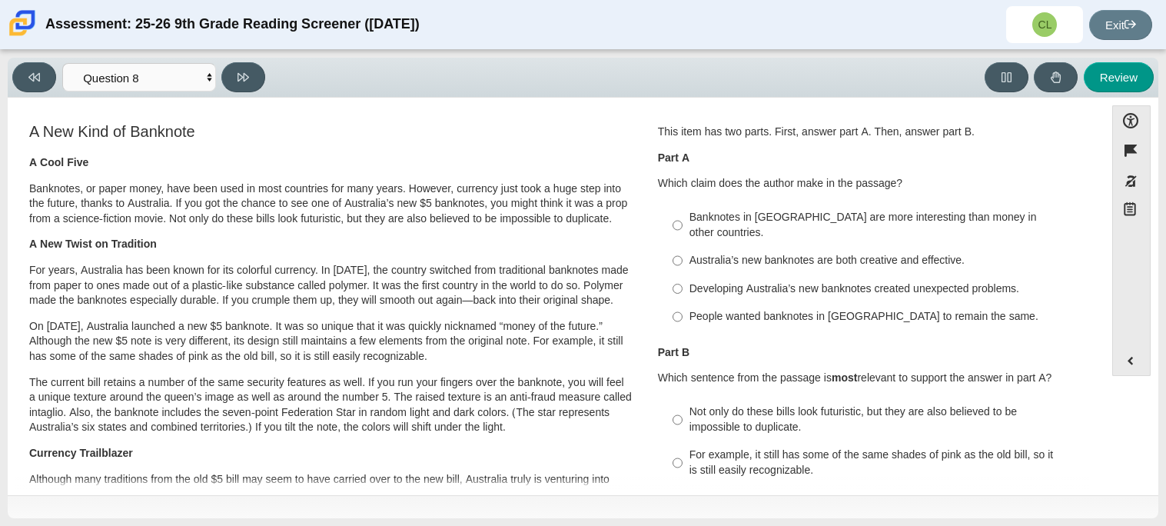
click at [895, 253] on div "Australia’s new banknotes are both creative and effective." at bounding box center [883, 260] width 388 height 15
click at [682, 247] on input "Australia’s new banknotes are both creative and effective. Australia’s new bank…" at bounding box center [677, 261] width 10 height 28
radio input "true"
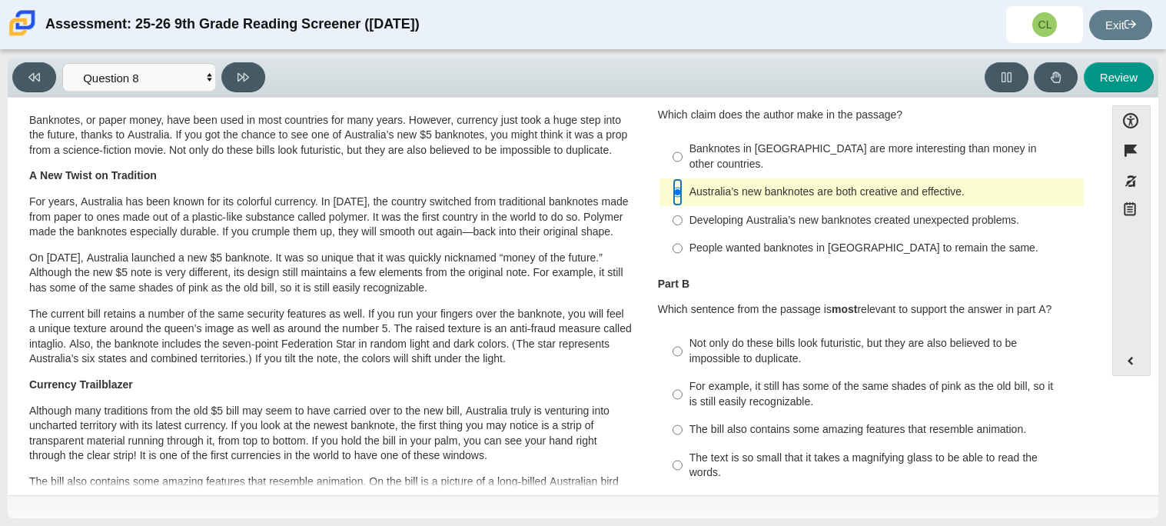
scroll to position [93, 0]
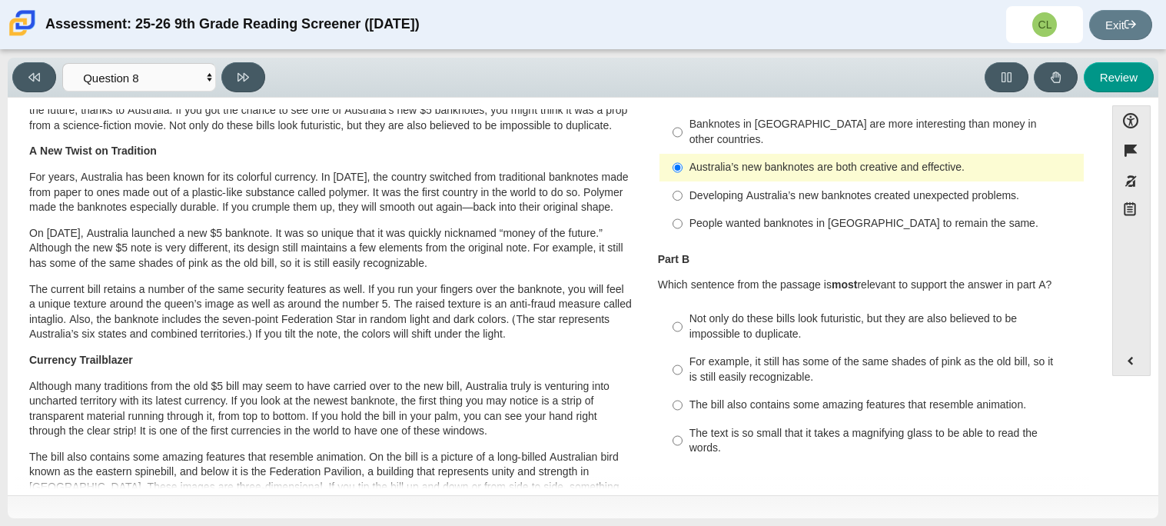
click at [808, 313] on div "Not only do these bills look futuristic, but they are also believed to be impos…" at bounding box center [883, 326] width 388 height 30
click at [682, 313] on input "Not only do these bills look futuristic, but they are also believed to be impos…" at bounding box center [677, 326] width 10 height 43
radio input "true"
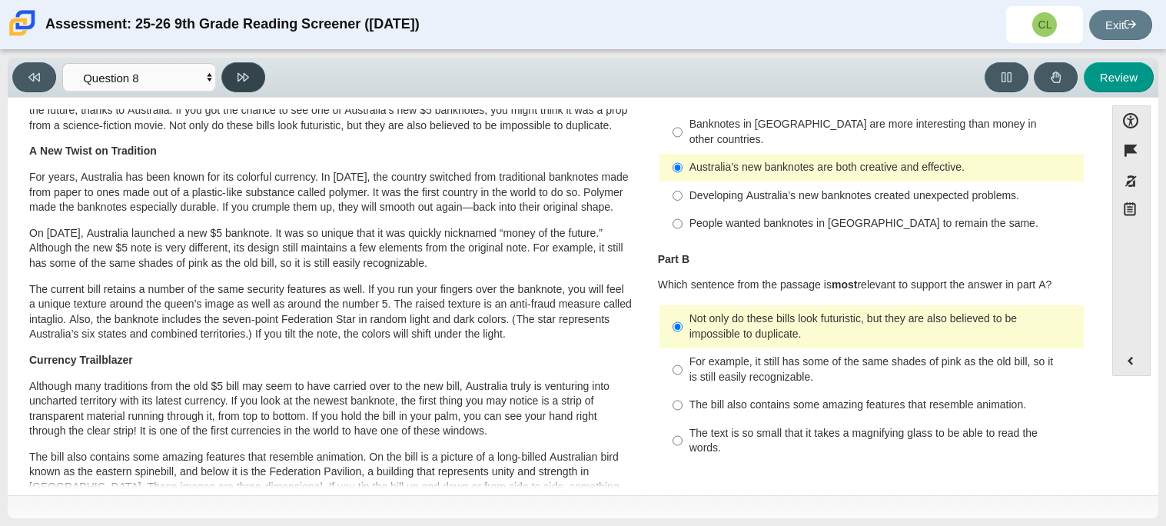
click at [244, 73] on icon at bounding box center [243, 77] width 12 height 8
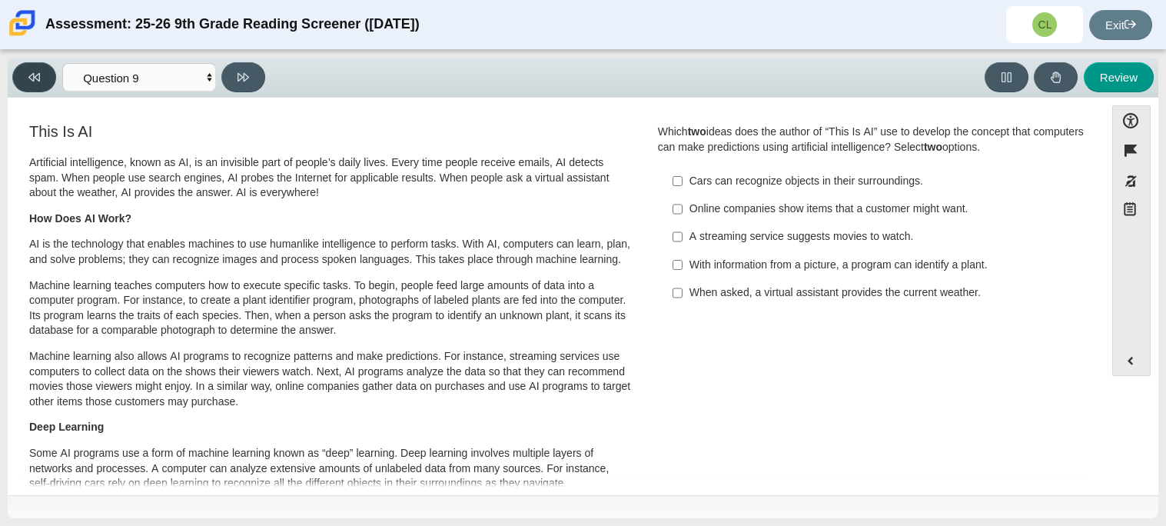
click at [38, 77] on icon at bounding box center [34, 77] width 12 height 12
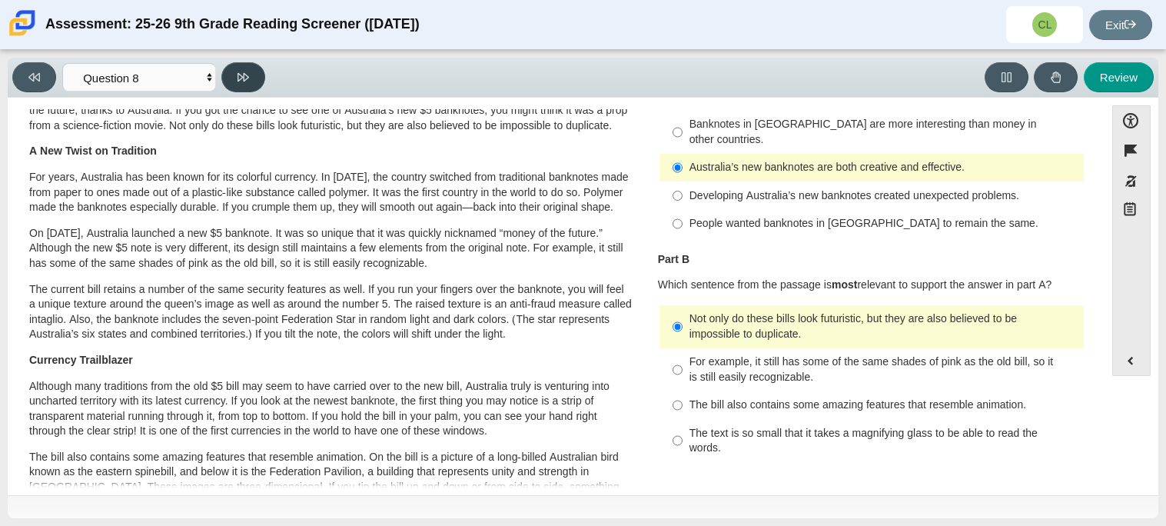
click at [251, 75] on button at bounding box center [243, 77] width 44 height 30
select select "89f058d6-b15c-4ef5-a4b3-fdaffb8868b6"
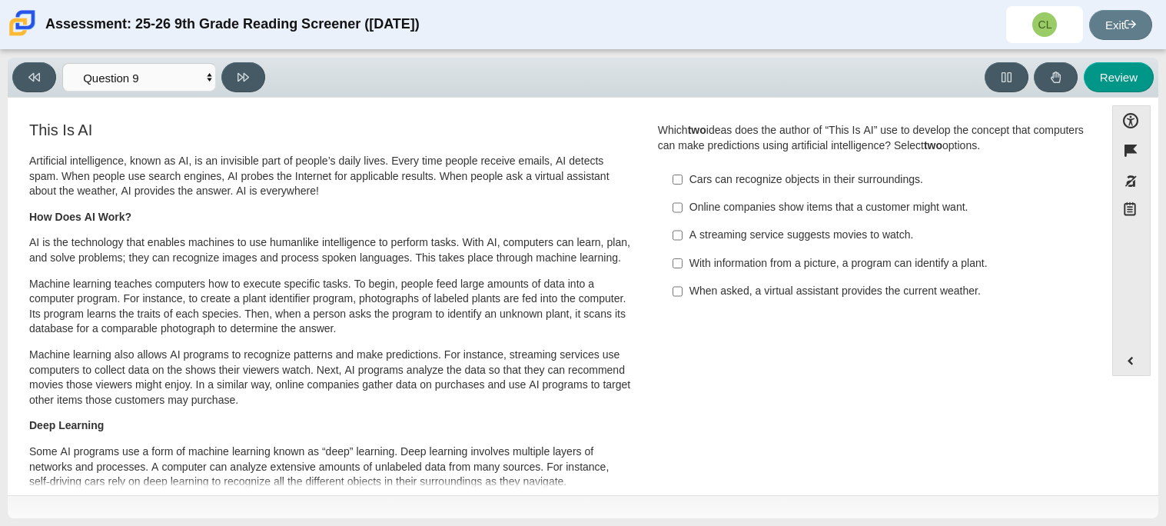
scroll to position [0, 0]
click at [858, 286] on div "When asked, a virtual assistant provides the current weather." at bounding box center [883, 292] width 388 height 15
click at [682, 286] on input "When asked, a virtual assistant provides the current weather. When asked, a vir…" at bounding box center [677, 293] width 10 height 28
checkbox input "true"
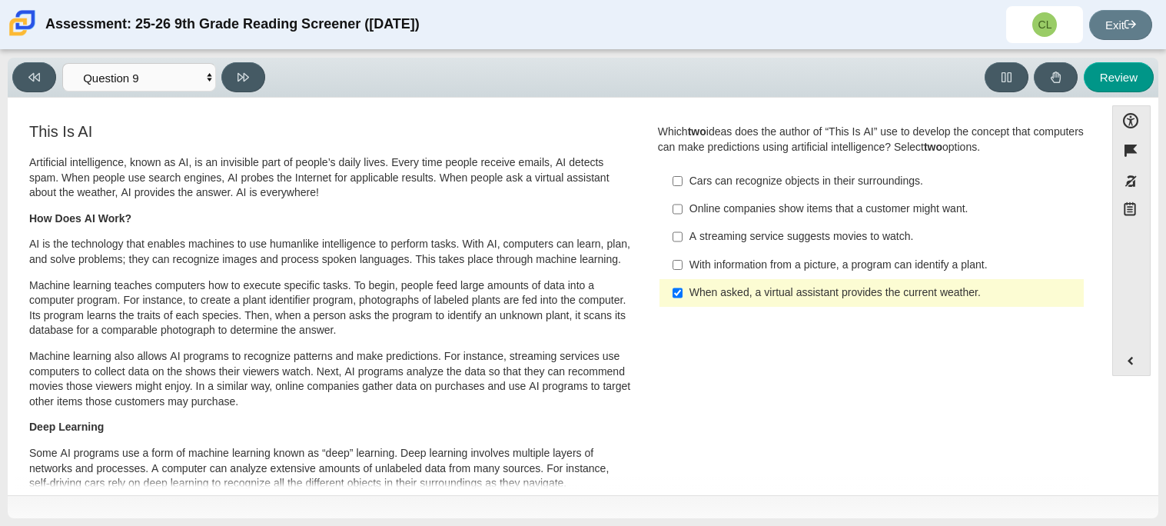
click at [859, 267] on div "With information from a picture, a program can identify a plant." at bounding box center [883, 264] width 388 height 15
click at [682, 267] on input "With information from a picture, a program can identify a plant. With informati…" at bounding box center [677, 265] width 10 height 28
checkbox input "true"
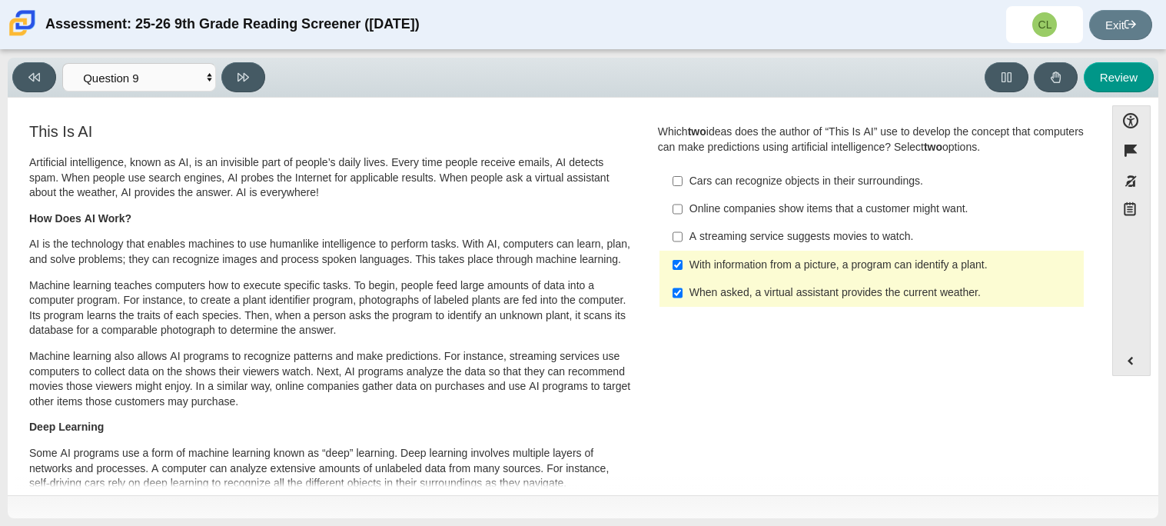
click at [870, 292] on div "When asked, a virtual assistant provides the current weather." at bounding box center [883, 292] width 388 height 15
click at [682, 292] on input "When asked, a virtual assistant provides the current weather. When asked, a vir…" at bounding box center [677, 293] width 10 height 28
checkbox input "false"
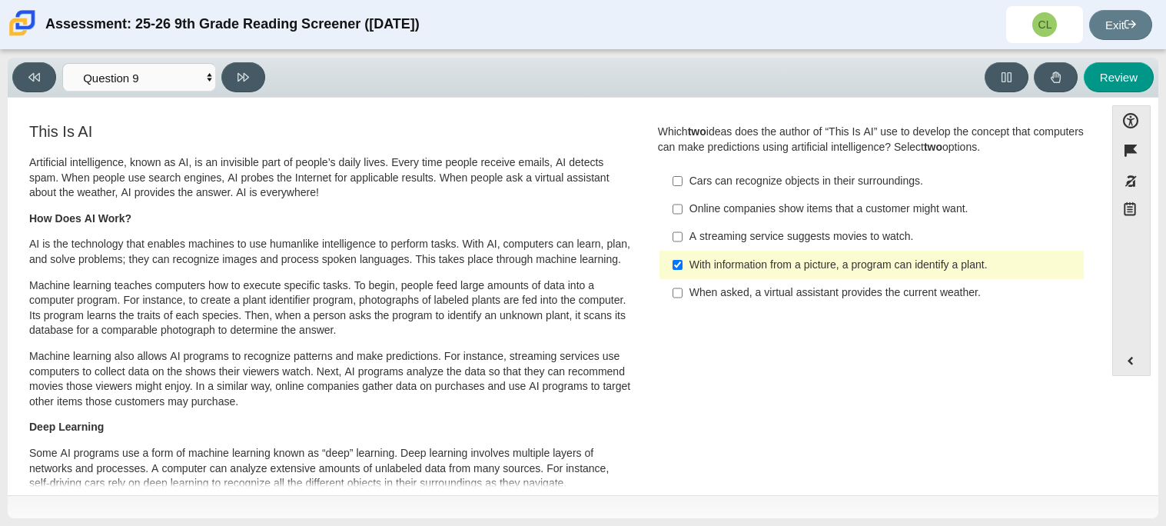
click at [821, 212] on div "Online companies show items that a customer might want." at bounding box center [883, 208] width 388 height 15
click at [682, 212] on input "Online companies show items that a customer might want. Online companies show i…" at bounding box center [677, 209] width 10 height 28
checkbox input "true"
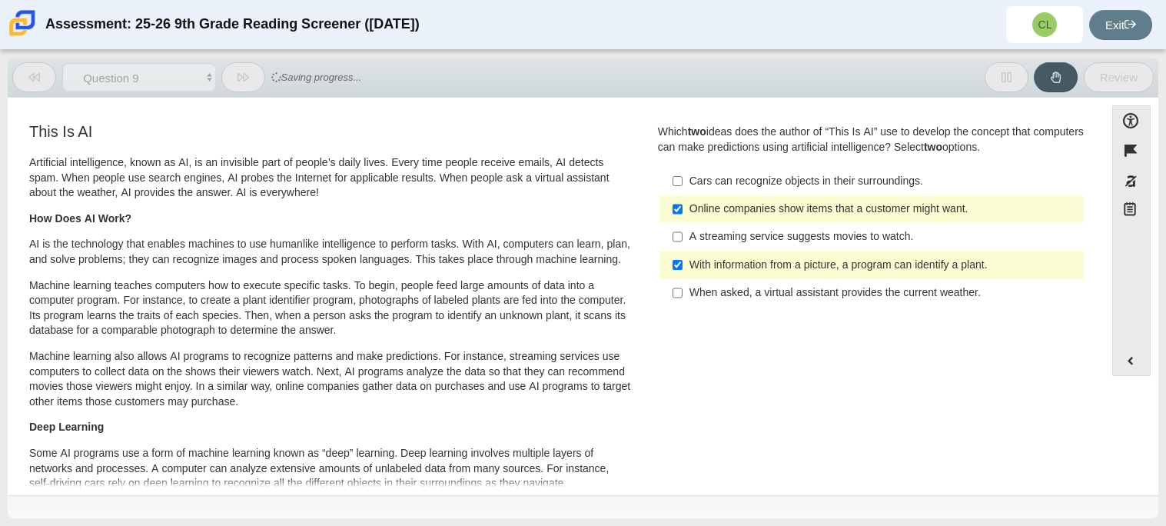
click at [833, 285] on div "When asked, a virtual assistant provides the current weather." at bounding box center [883, 292] width 388 height 15
click at [682, 284] on input "When asked, a virtual assistant provides the current weather. When asked, a vir…" at bounding box center [677, 293] width 10 height 28
checkbox input "true"
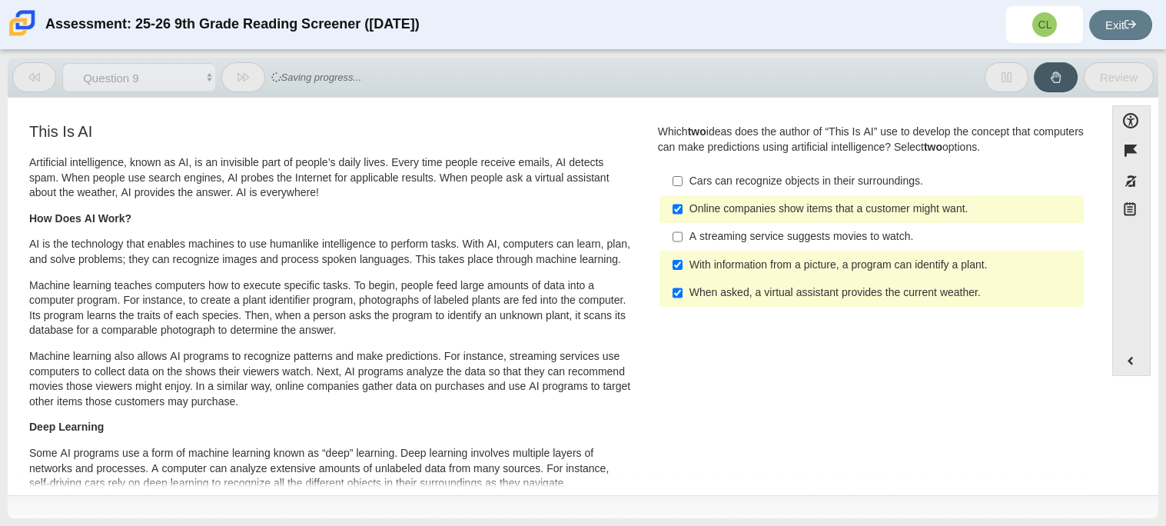
click at [839, 267] on div "With information from a picture, a program can identify a plant." at bounding box center [883, 264] width 388 height 15
click at [682, 267] on input "With information from a picture, a program can identify a plant. With informati…" at bounding box center [677, 265] width 10 height 28
checkbox input "false"
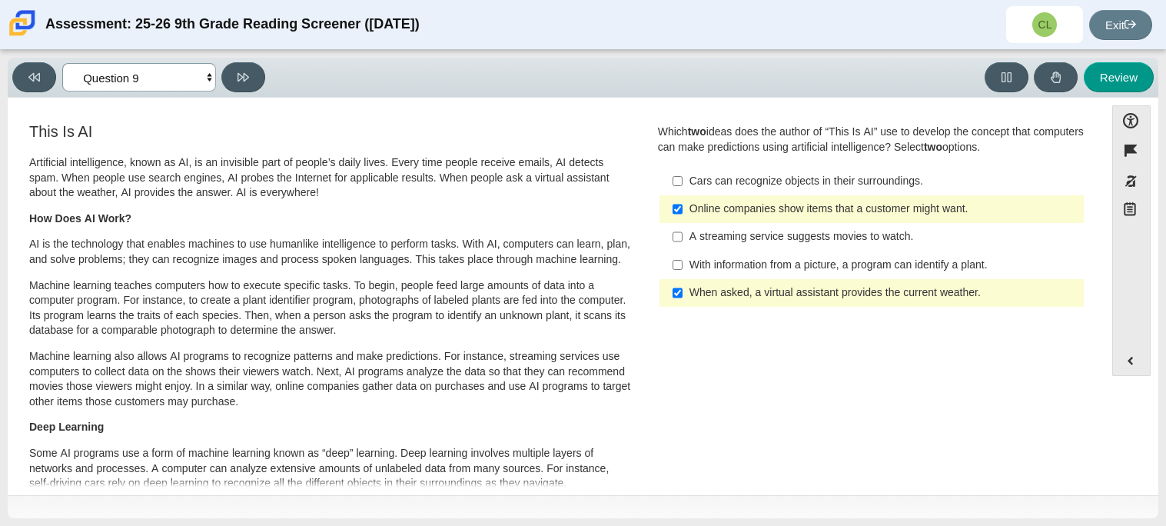
click at [209, 79] on select "Questions Question 1 Question 2 Question 3 Question 4 Question 5 Question 6 Que…" at bounding box center [139, 77] width 154 height 28
click at [244, 78] on icon at bounding box center [243, 77] width 12 height 8
select select "cdf3c14e-a918-44d1-9b63-3db0fa81641e"
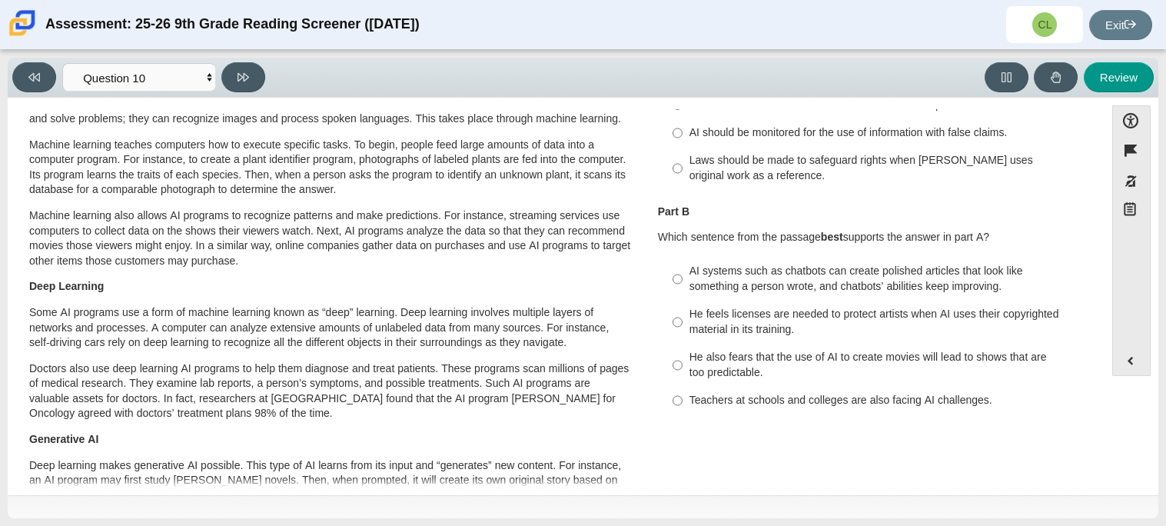
scroll to position [61, 0]
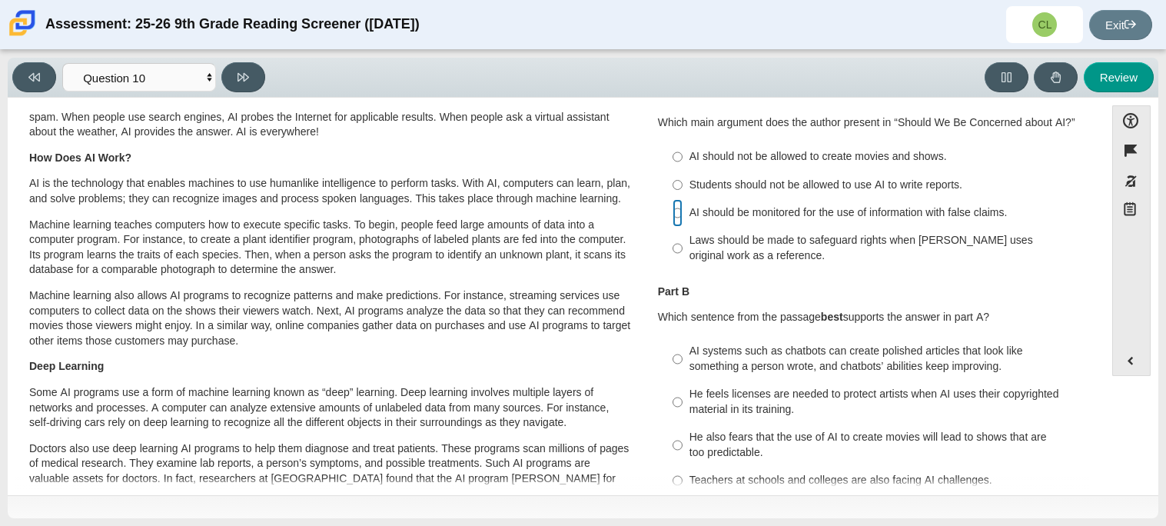
click at [675, 217] on input "AI should be monitored for the use of information with false claims. AI should …" at bounding box center [677, 213] width 10 height 28
radio input "true"
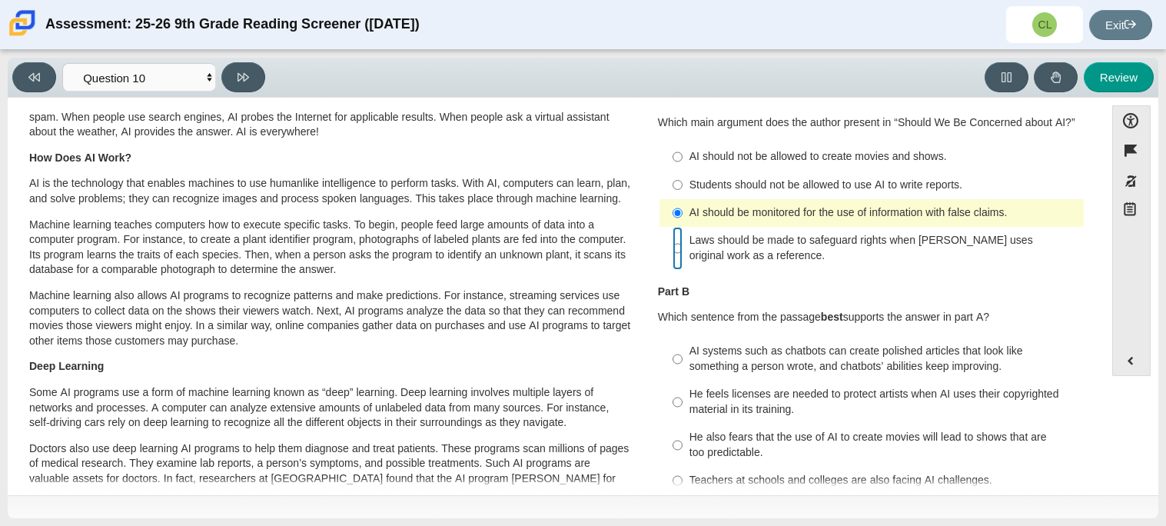
click at [676, 250] on input "Laws should be made to safeguard rights when [PERSON_NAME] uses original work a…" at bounding box center [677, 248] width 10 height 43
radio input "true"
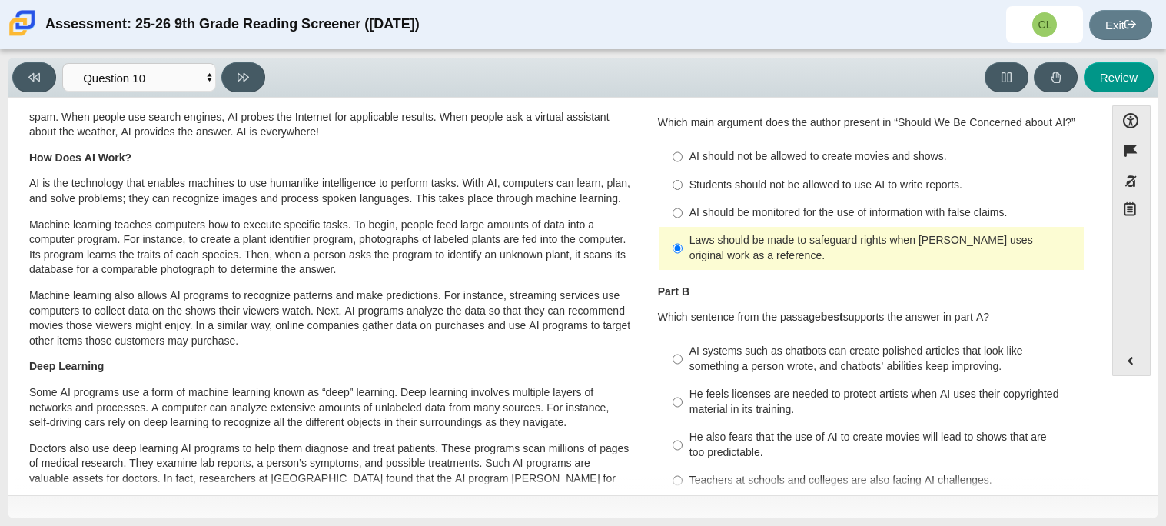
click at [797, 209] on div "AI should be monitored for the use of information with false claims." at bounding box center [883, 212] width 388 height 15
click at [682, 209] on input "AI should be monitored for the use of information with false claims. AI should …" at bounding box center [677, 213] width 10 height 28
radio input "true"
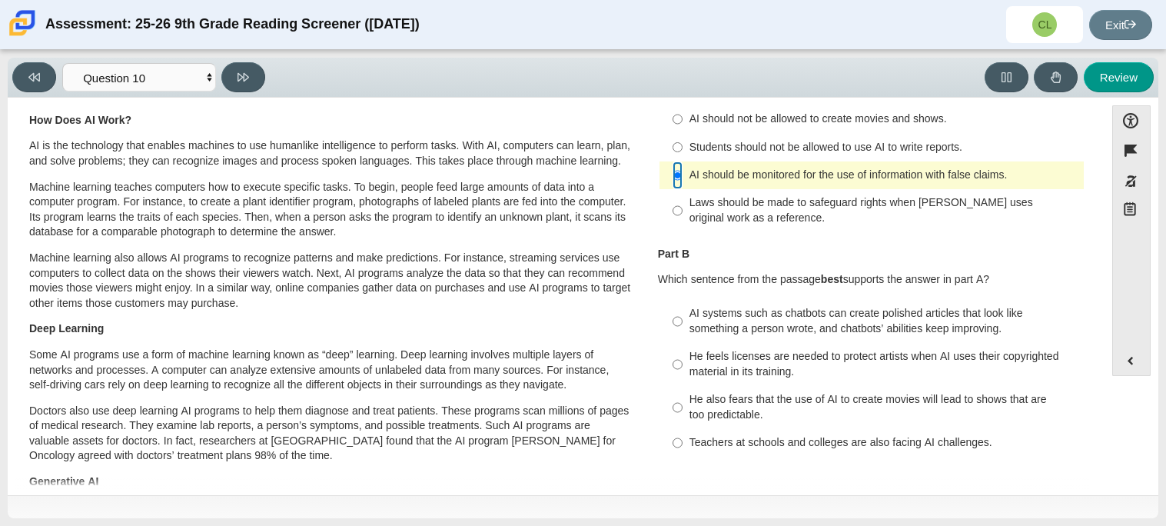
scroll to position [105, 0]
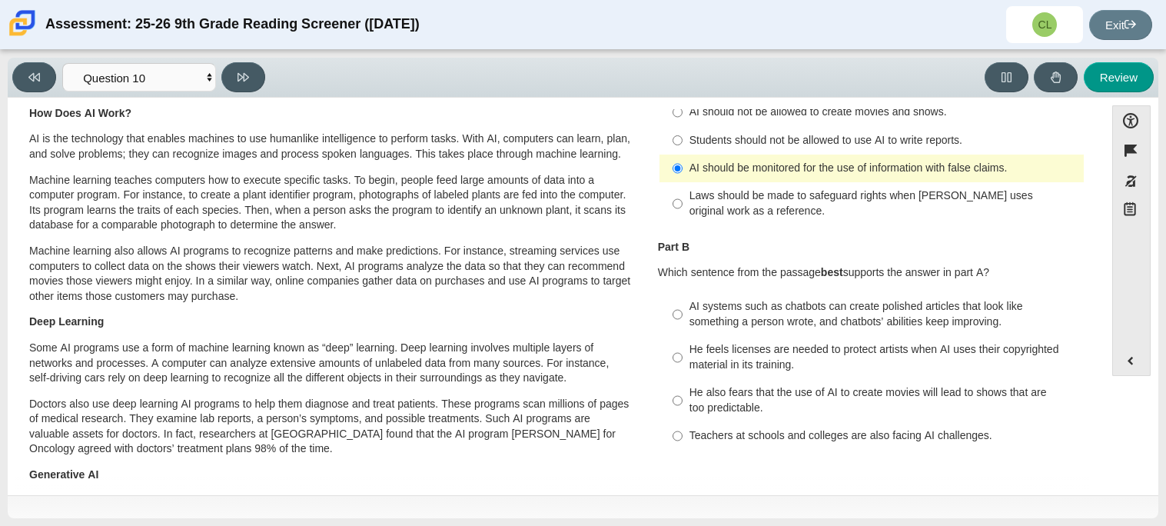
click at [961, 352] on div "He feels licenses are needed to protect artists when AI uses their copyrighted …" at bounding box center [883, 357] width 388 height 30
click at [682, 352] on input "He feels licenses are needed to protect artists when AI uses their copyrighted …" at bounding box center [677, 357] width 10 height 43
radio input "true"
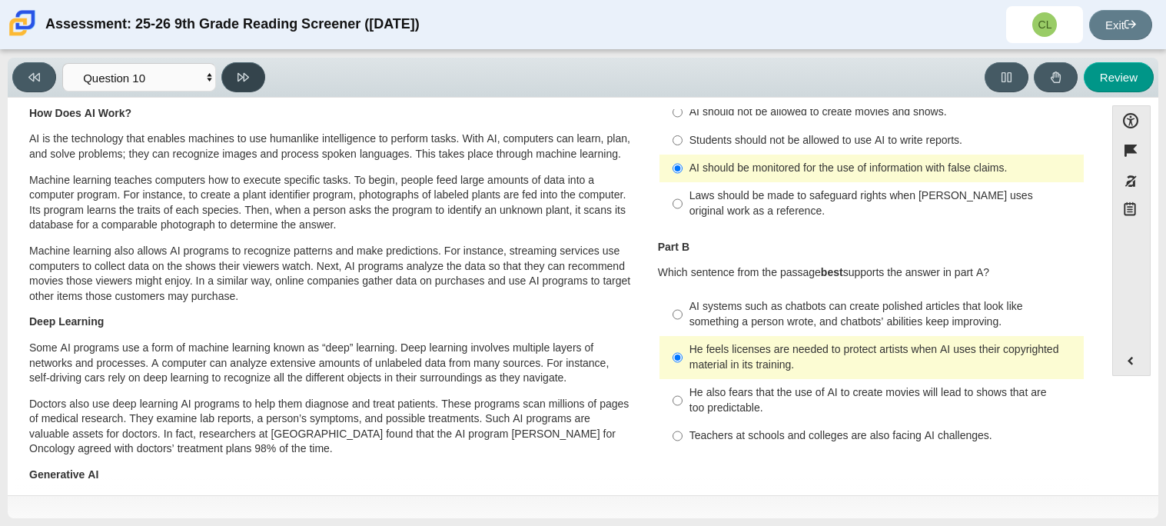
click at [227, 65] on button at bounding box center [243, 77] width 44 height 30
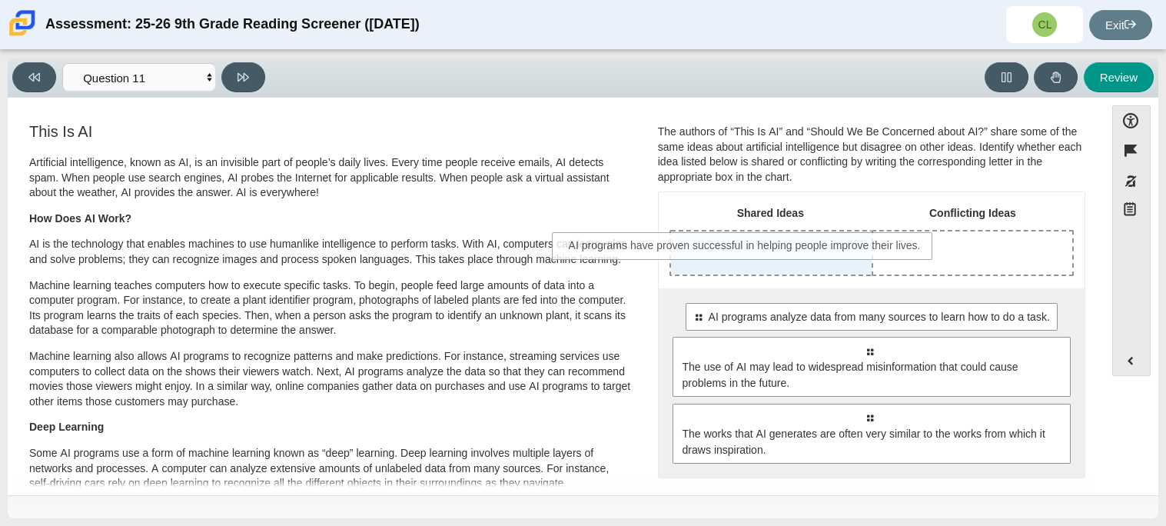
drag, startPoint x: 898, startPoint y: 326, endPoint x: 776, endPoint y: 257, distance: 139.4
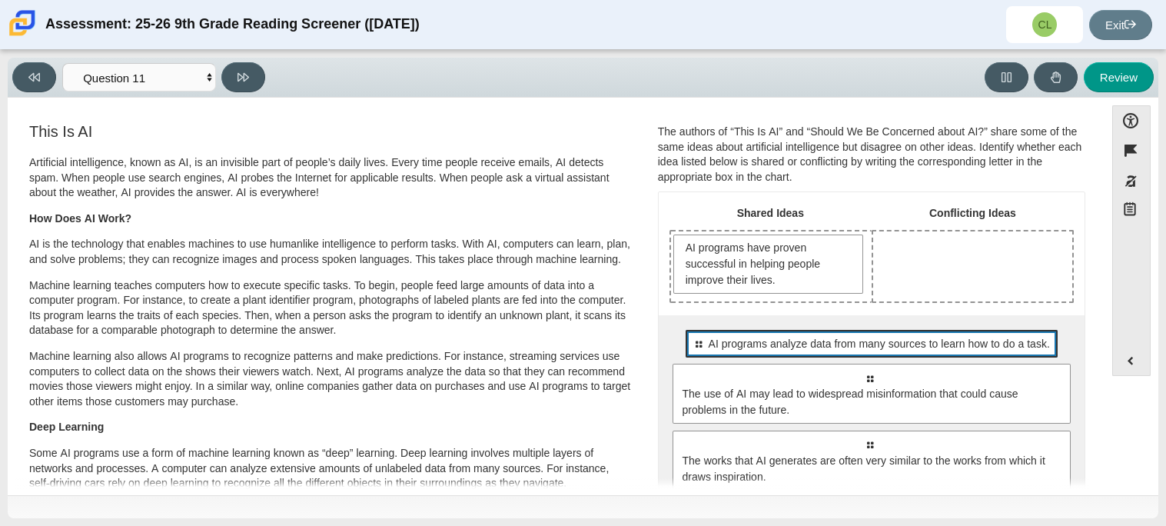
click at [848, 353] on div "Select to move response to a response input area. AI programs analyze data from…" at bounding box center [870, 344] width 371 height 28
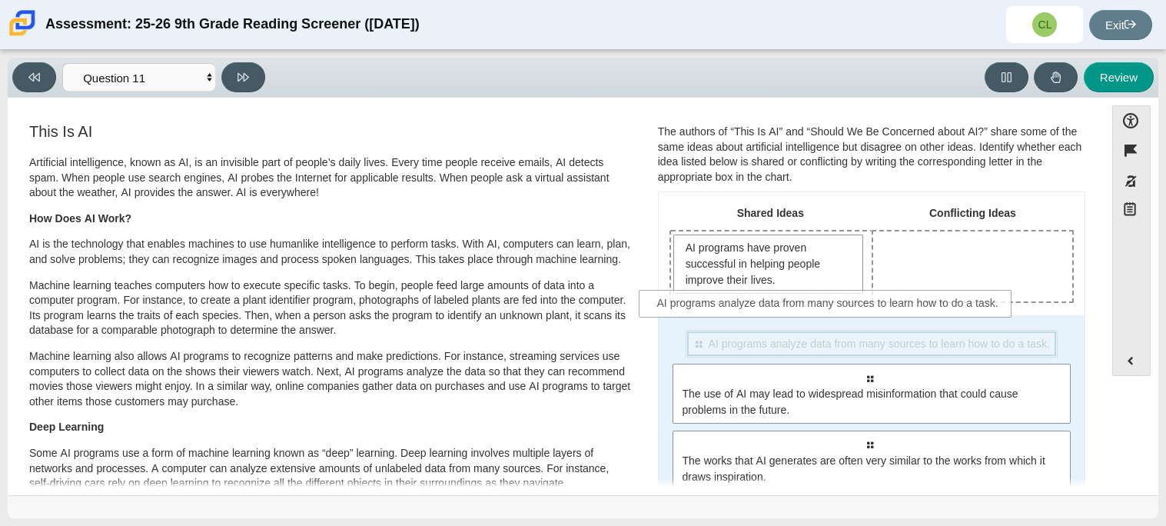
drag, startPoint x: 848, startPoint y: 353, endPoint x: 800, endPoint y: 308, distance: 65.2
click at [800, 308] on div "Shared Ideas Conflicting Ideas AI programs have proven successful in helping pe…" at bounding box center [872, 348] width 426 height 312
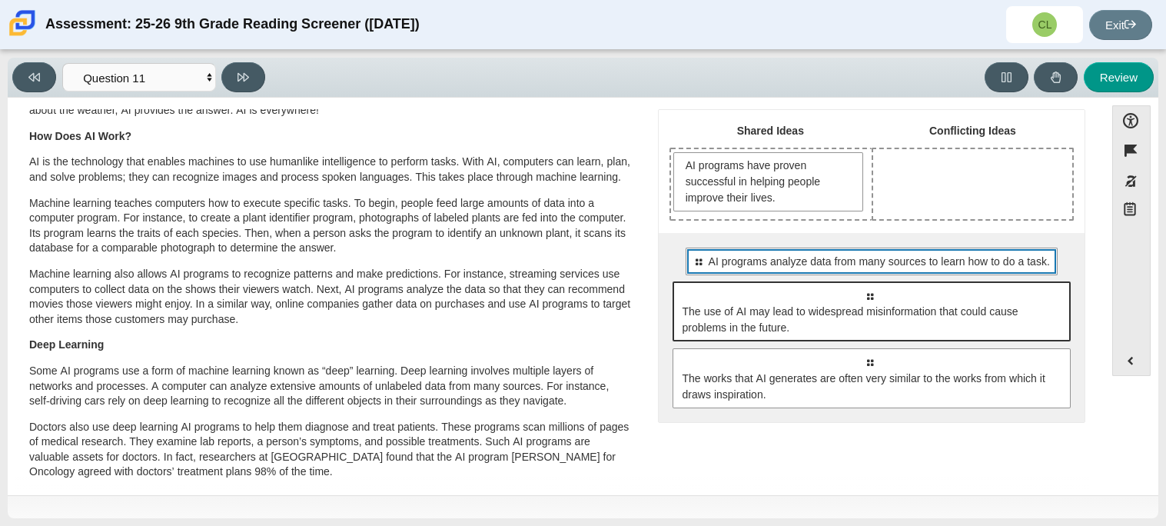
scroll to position [90, 0]
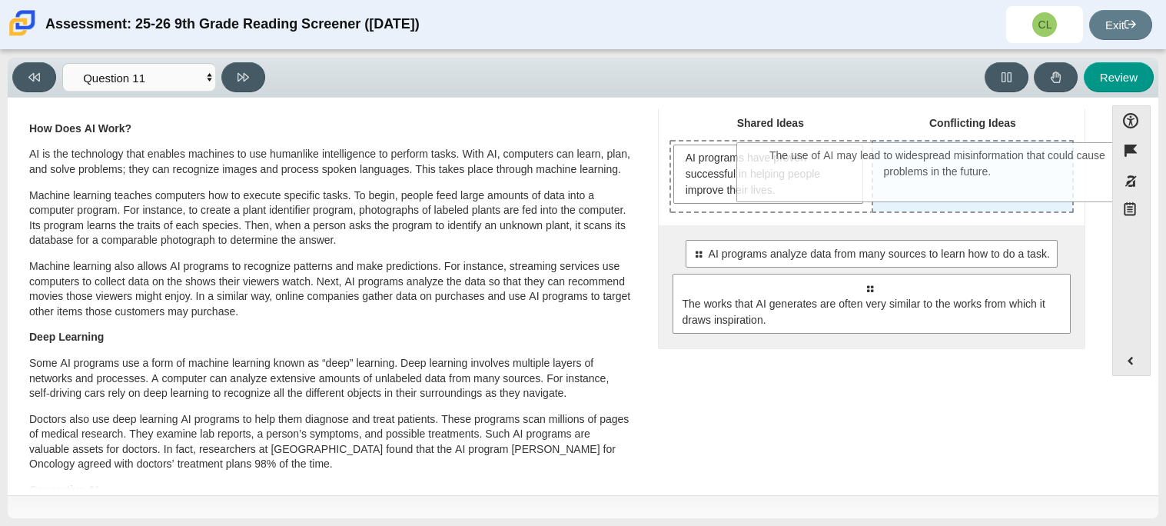
drag, startPoint x: 887, startPoint y: 300, endPoint x: 957, endPoint y: 171, distance: 147.5
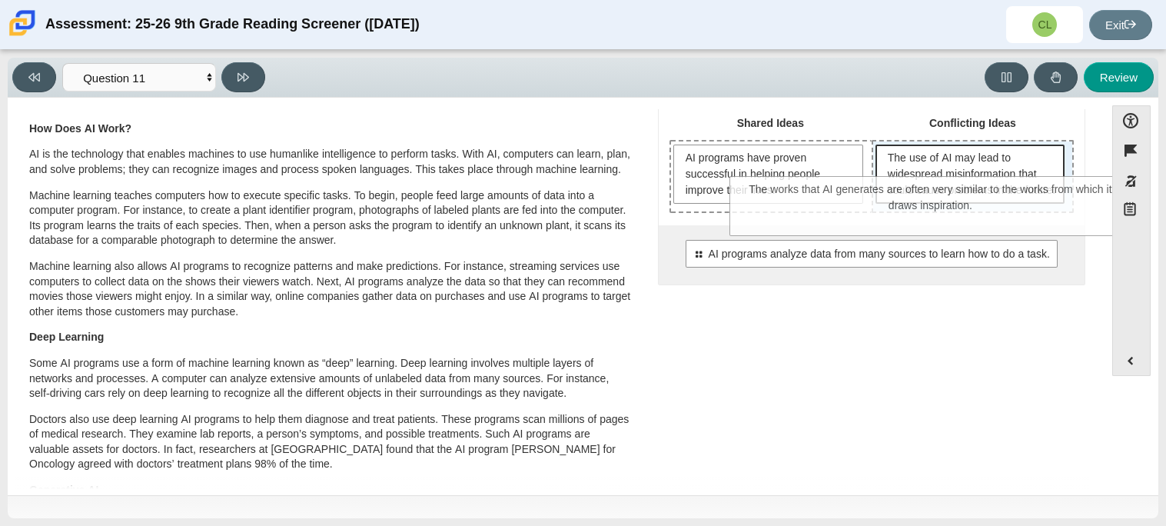
drag, startPoint x: 878, startPoint y: 329, endPoint x: 941, endPoint y: 216, distance: 129.3
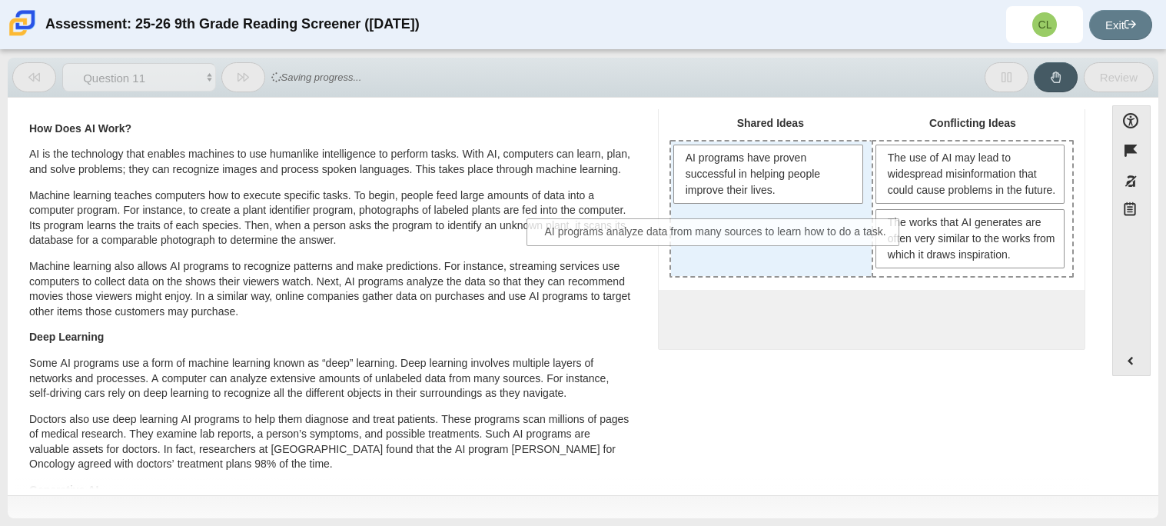
drag, startPoint x: 913, startPoint y: 330, endPoint x: 761, endPoint y: 230, distance: 182.4
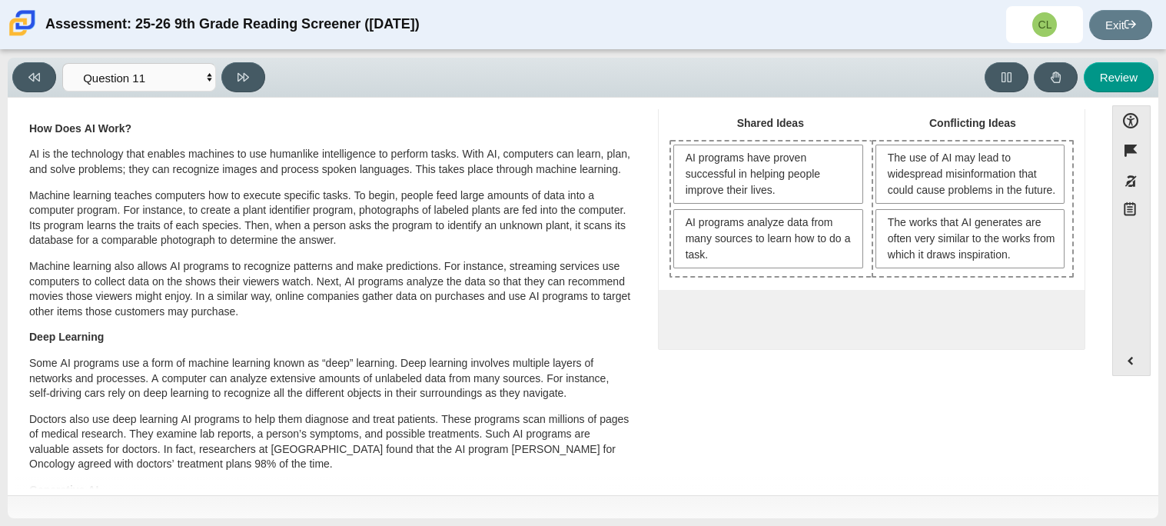
scroll to position [7, 0]
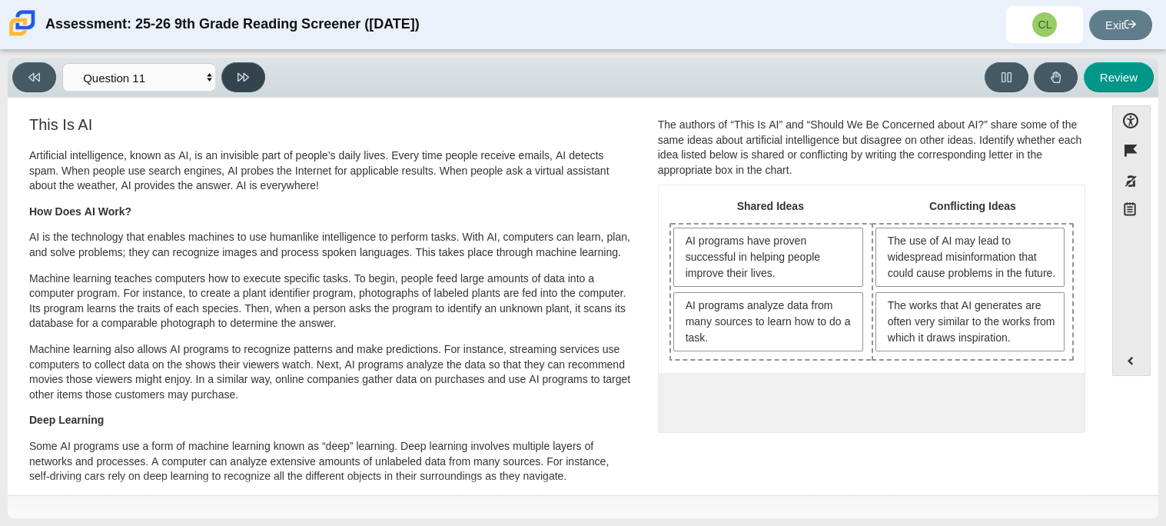
click at [249, 74] on button at bounding box center [243, 77] width 44 height 30
select select "c3effed4-44ce-4a19-bd96-1787f34e9b4c"
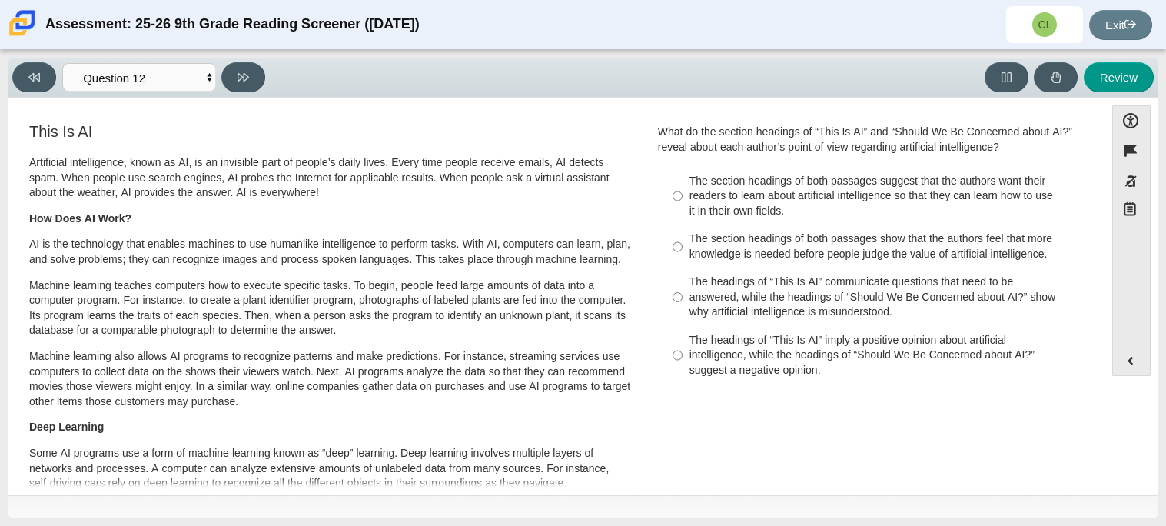
scroll to position [2, 0]
click at [870, 215] on div "The section headings of both passages suggest that the authors want their reade…" at bounding box center [883, 194] width 388 height 45
click at [682, 215] on input "The section headings of both passages suggest that the authors want their reade…" at bounding box center [677, 194] width 10 height 58
radio input "true"
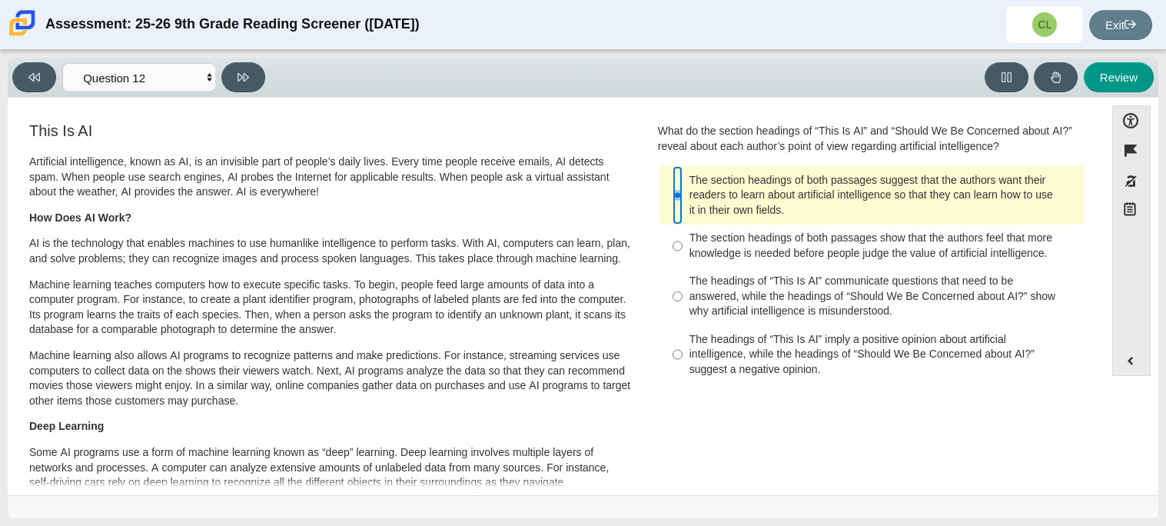
scroll to position [0, 0]
click at [858, 362] on div "The headings of “This Is AI” imply a positive opinion about artificial intellig…" at bounding box center [883, 355] width 388 height 45
click at [682, 362] on input "The headings of “This Is AI” imply a positive opinion about artificial intellig…" at bounding box center [677, 355] width 10 height 58
radio input "true"
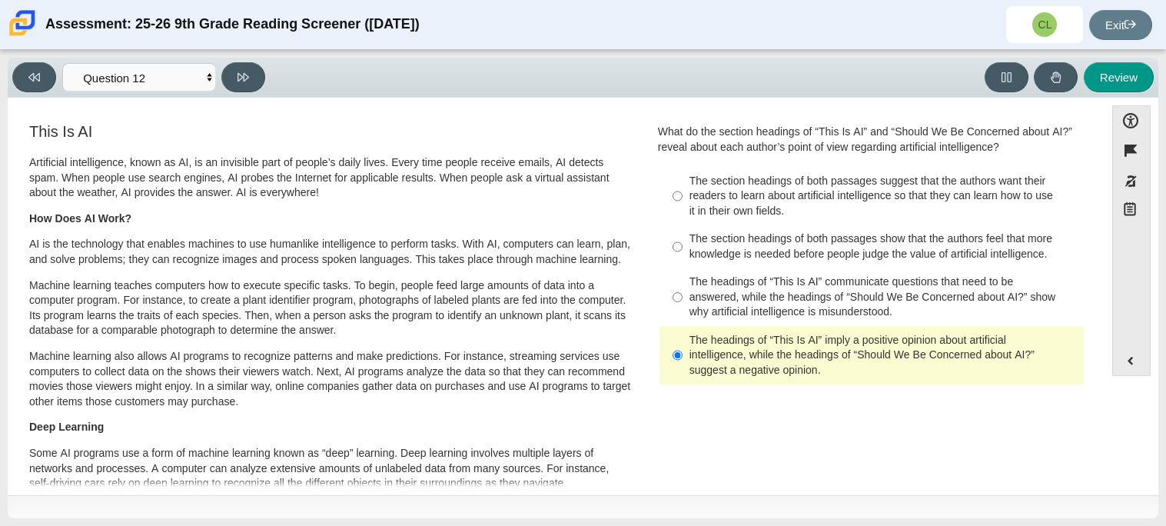
click at [821, 198] on div "The section headings of both passages suggest that the authors want their reade…" at bounding box center [883, 196] width 388 height 45
click at [682, 198] on input "The section headings of both passages suggest that the authors want their reade…" at bounding box center [677, 196] width 10 height 58
radio input "true"
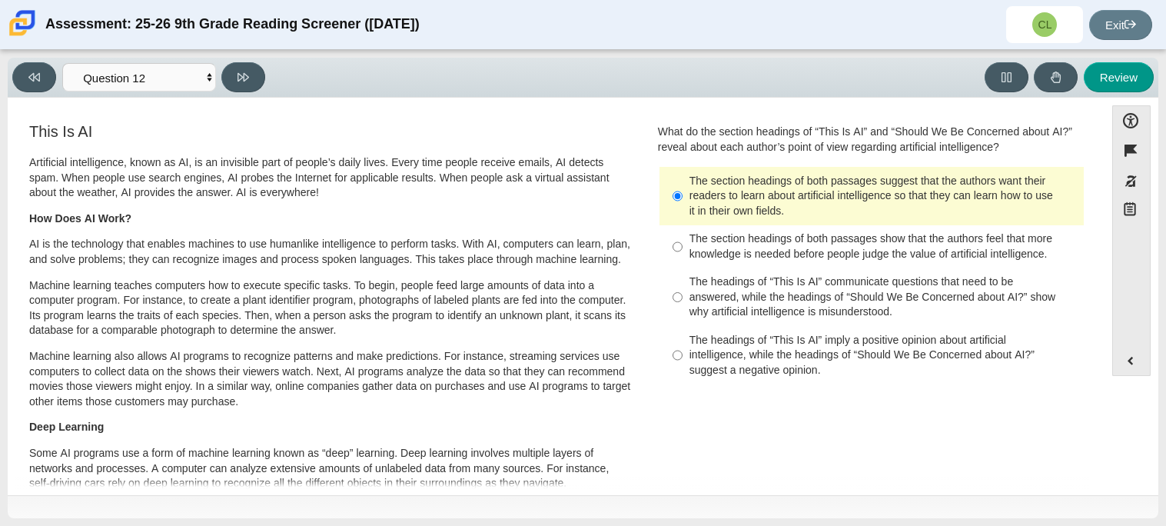
click at [831, 365] on div "The headings of “This Is AI” imply a positive opinion about artificial intellig…" at bounding box center [883, 355] width 388 height 45
click at [682, 365] on input "The headings of “This Is AI” imply a positive opinion about artificial intellig…" at bounding box center [677, 355] width 10 height 58
radio input "true"
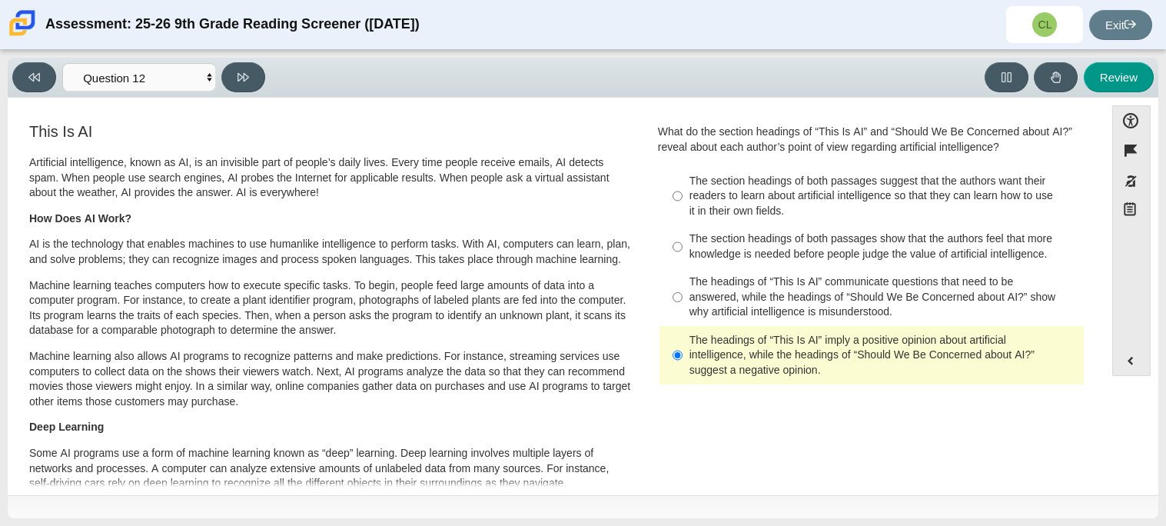
click at [695, 176] on div "The section headings of both passages suggest that the authors want their reade…" at bounding box center [883, 196] width 388 height 45
click at [682, 176] on input "The section headings of both passages suggest that the authors want their reade…" at bounding box center [677, 196] width 10 height 58
radio input "true"
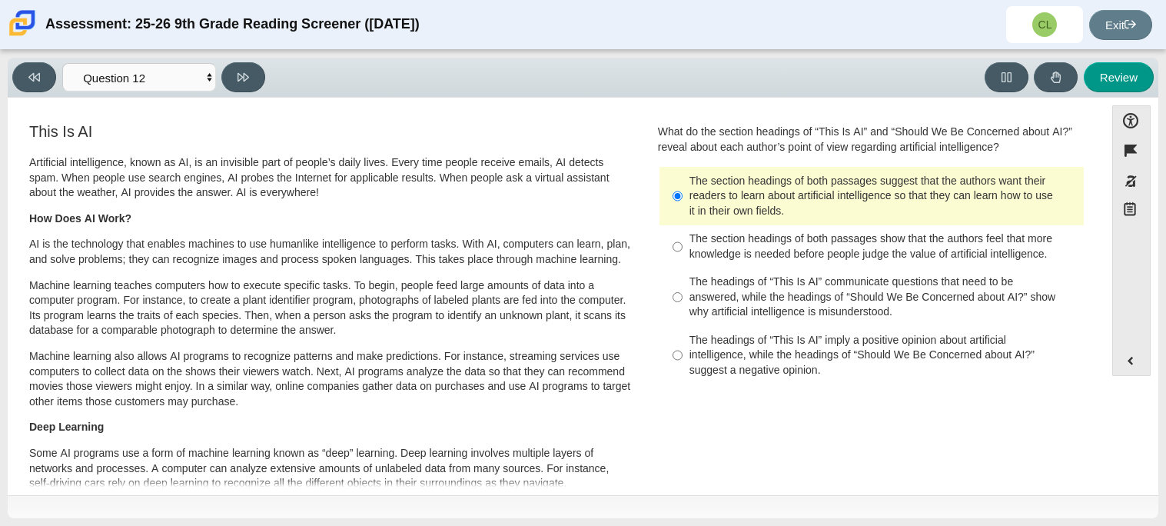
click at [735, 347] on div "The headings of “This Is AI” imply a positive opinion about artificial intellig…" at bounding box center [883, 355] width 388 height 45
click at [682, 347] on input "The headings of “This Is AI” imply a positive opinion about artificial intellig…" at bounding box center [677, 355] width 10 height 58
radio input "true"
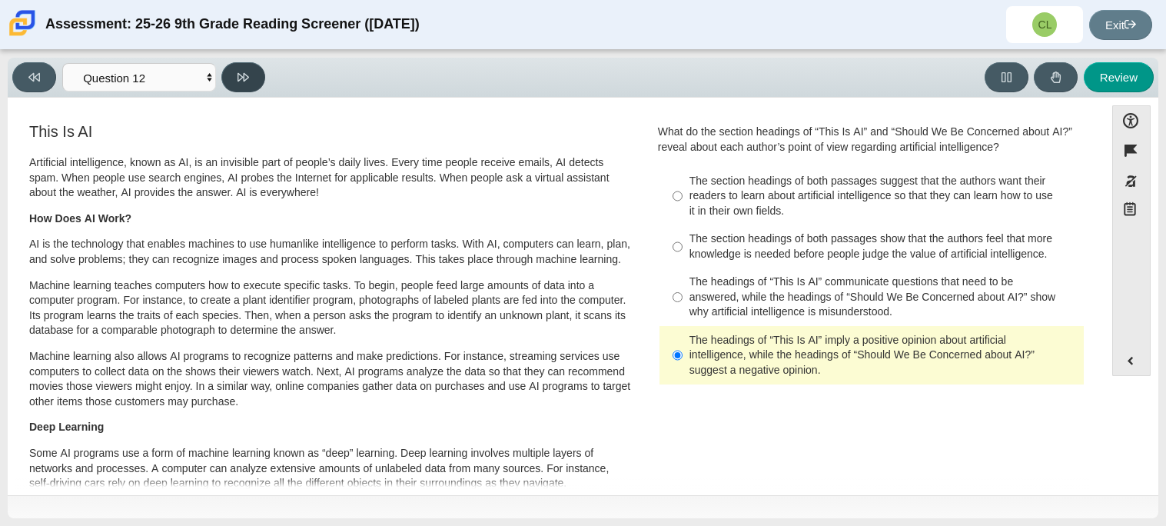
click at [245, 73] on icon at bounding box center [243, 77] width 12 height 8
select select "review"
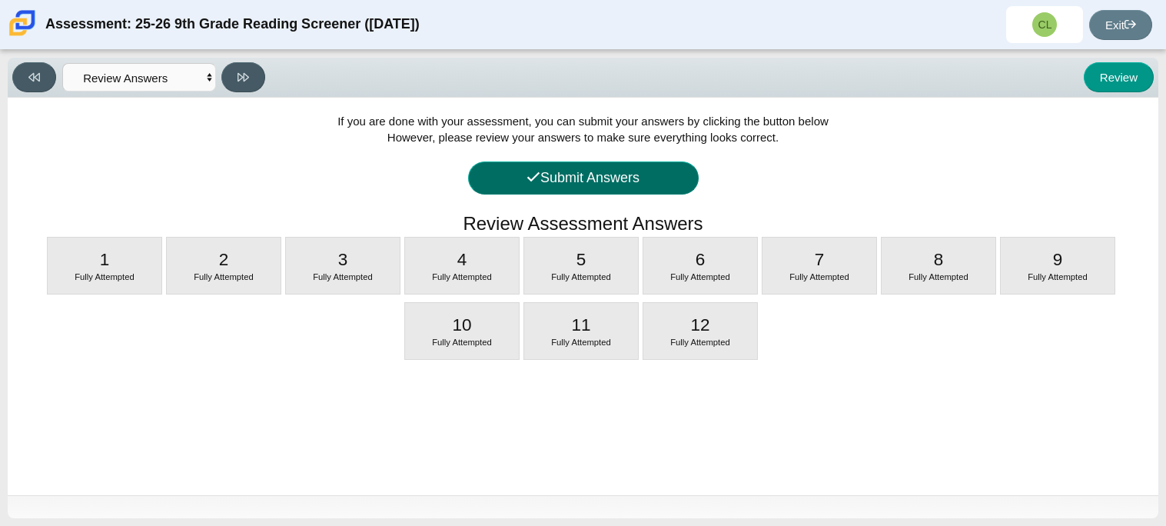
click at [644, 184] on button "Submit Answers" at bounding box center [583, 177] width 231 height 33
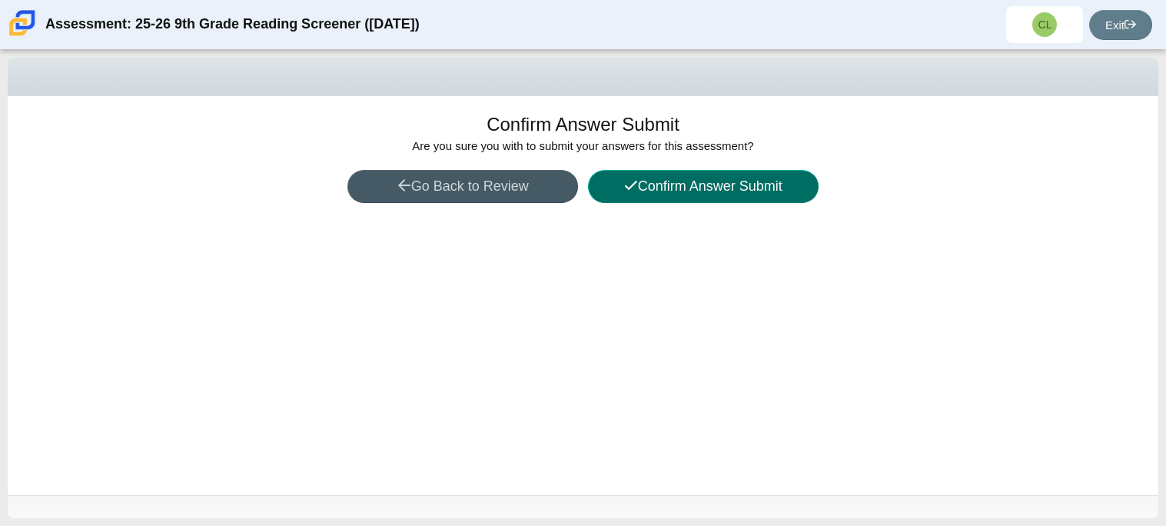
click at [644, 184] on button "Confirm Answer Submit" at bounding box center [703, 186] width 231 height 33
